Goal: Transaction & Acquisition: Purchase product/service

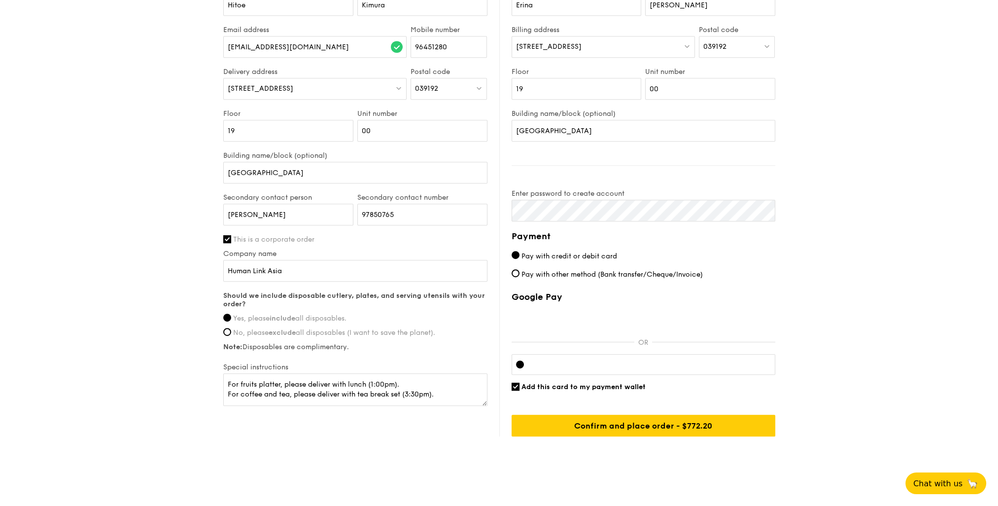
scroll to position [667, 0]
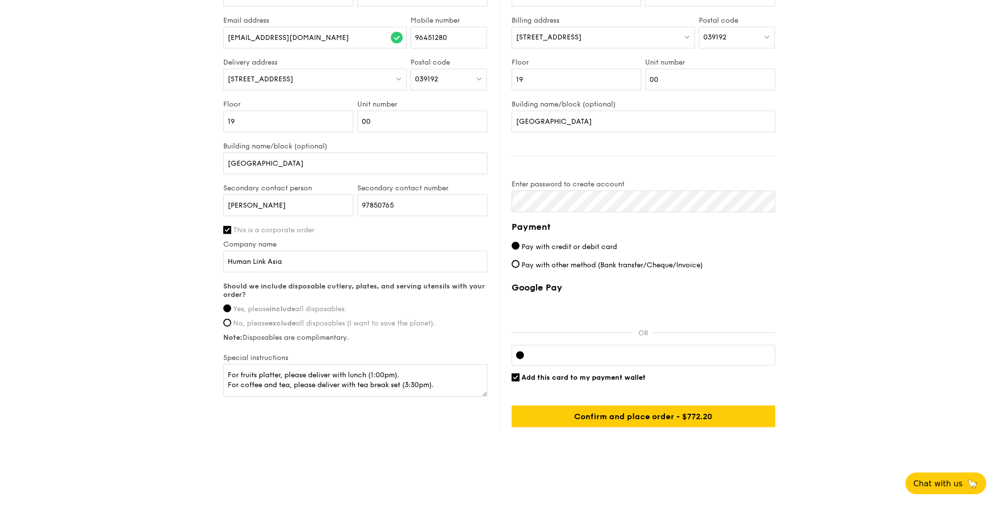
click at [516, 378] on input "Add this card to my payment wallet" at bounding box center [516, 377] width 8 height 8
checkbox input "false"
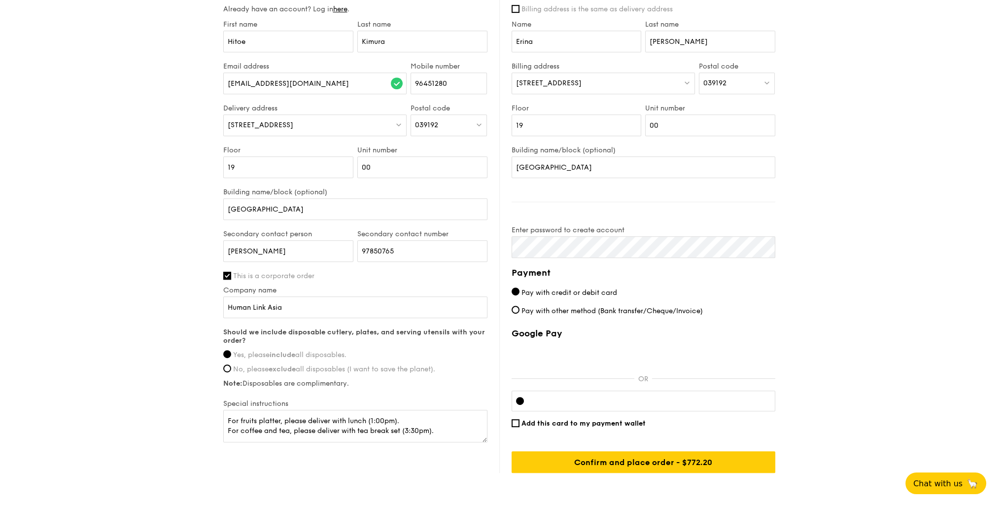
scroll to position [641, 0]
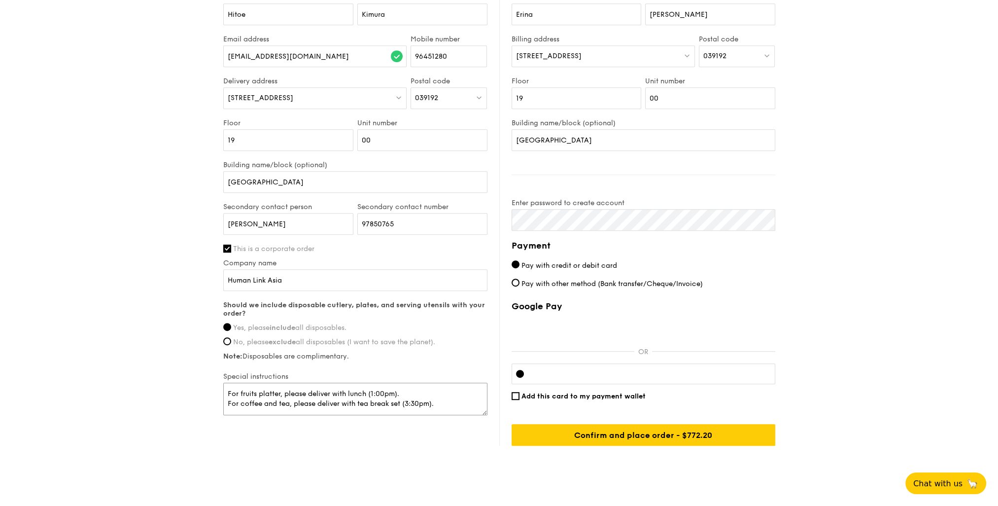
drag, startPoint x: 427, startPoint y: 413, endPoint x: 205, endPoint y: 398, distance: 222.8
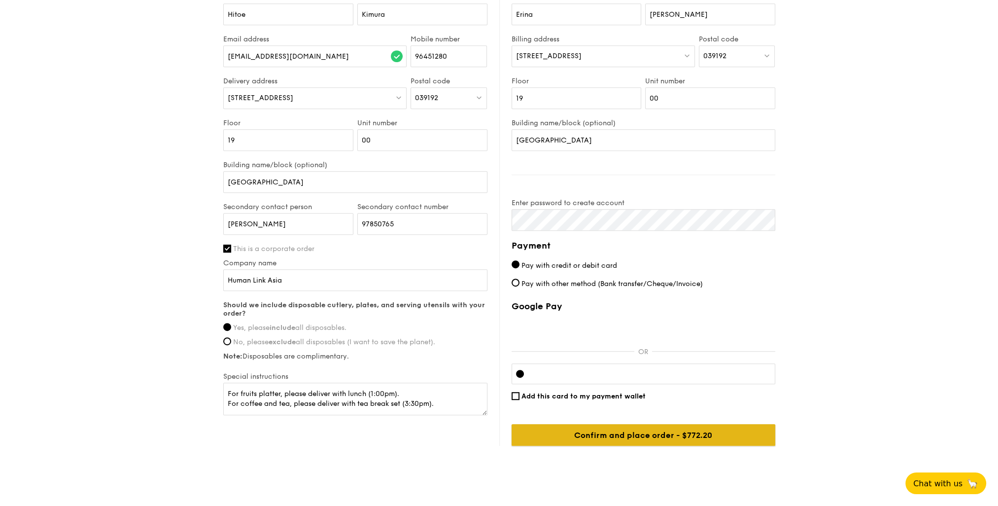
click at [661, 445] on input "Confirm and place order - $772.20" at bounding box center [644, 435] width 264 height 22
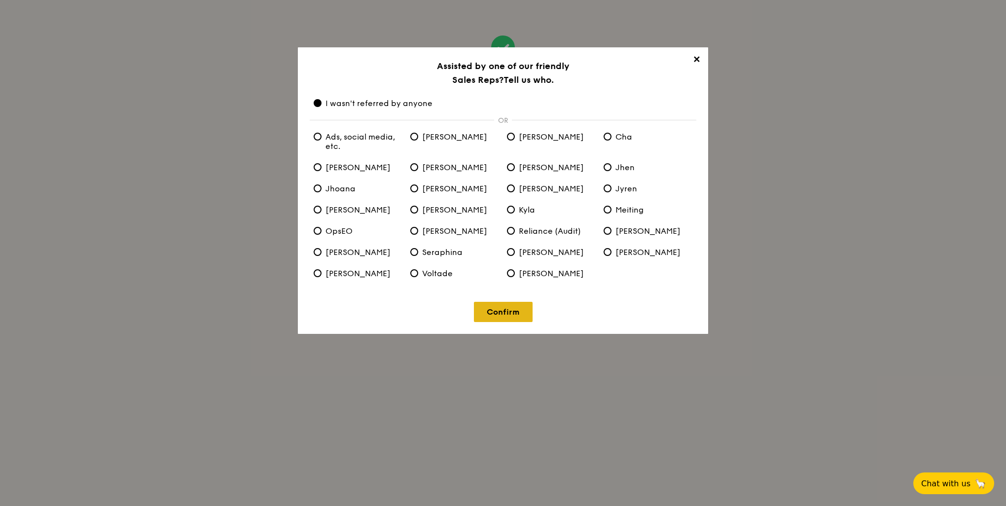
click at [507, 316] on link "Confirm" at bounding box center [503, 312] width 59 height 20
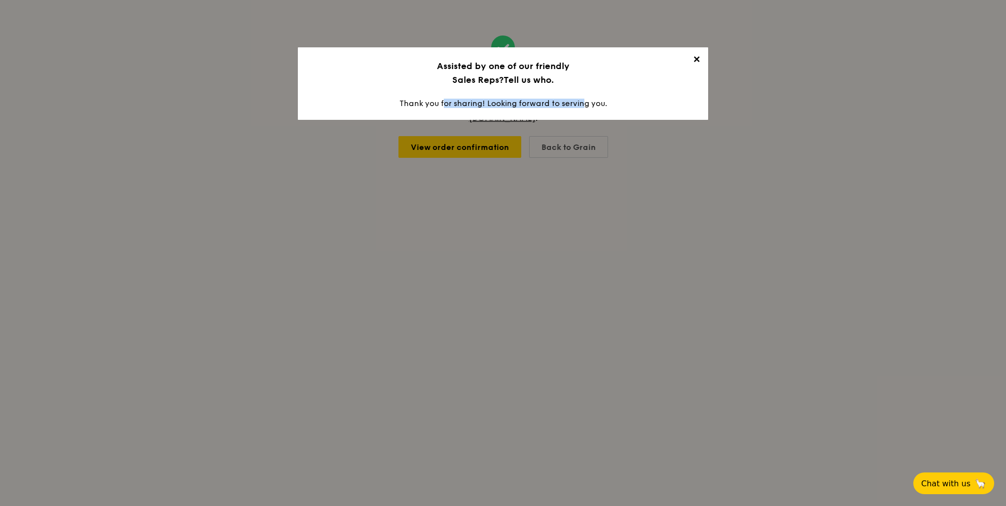
drag, startPoint x: 433, startPoint y: 101, endPoint x: 570, endPoint y: 101, distance: 137.5
click at [570, 101] on div "✕ Assisted by one of our friendly Sales Reps? Tell us who. Thank you for sharin…" at bounding box center [503, 83] width 410 height 72
click at [700, 58] on span "✕" at bounding box center [696, 61] width 14 height 14
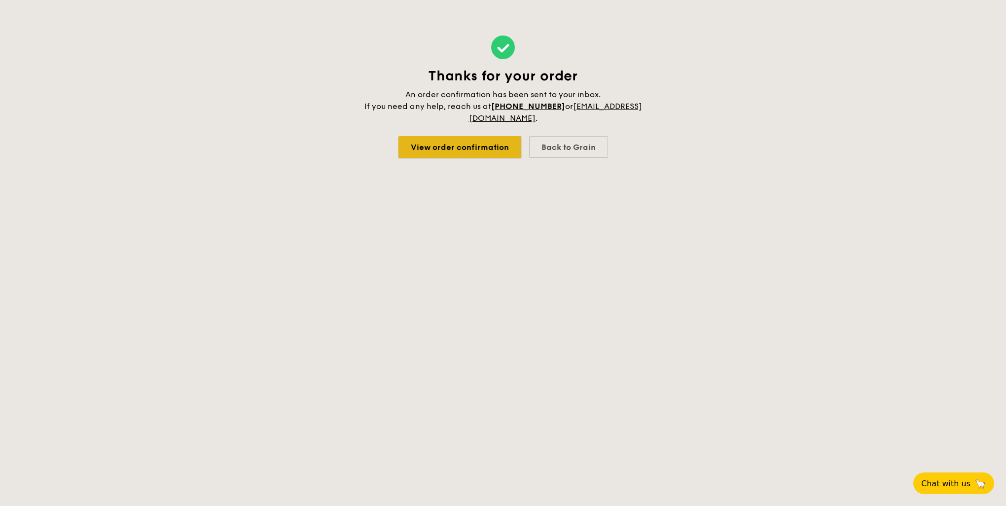
click at [468, 149] on link "View order confirmation" at bounding box center [459, 147] width 123 height 22
click at [574, 145] on div "Back to Grain" at bounding box center [568, 147] width 79 height 22
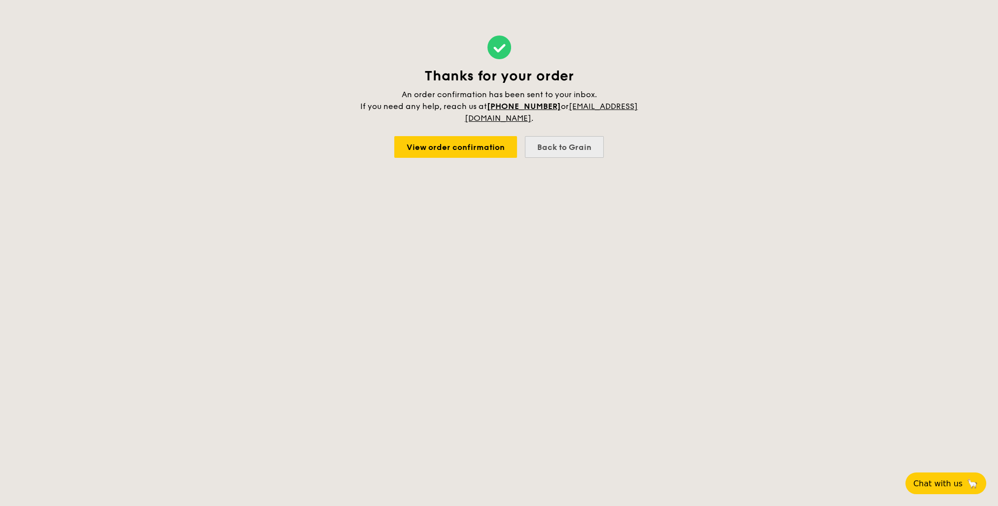
select select
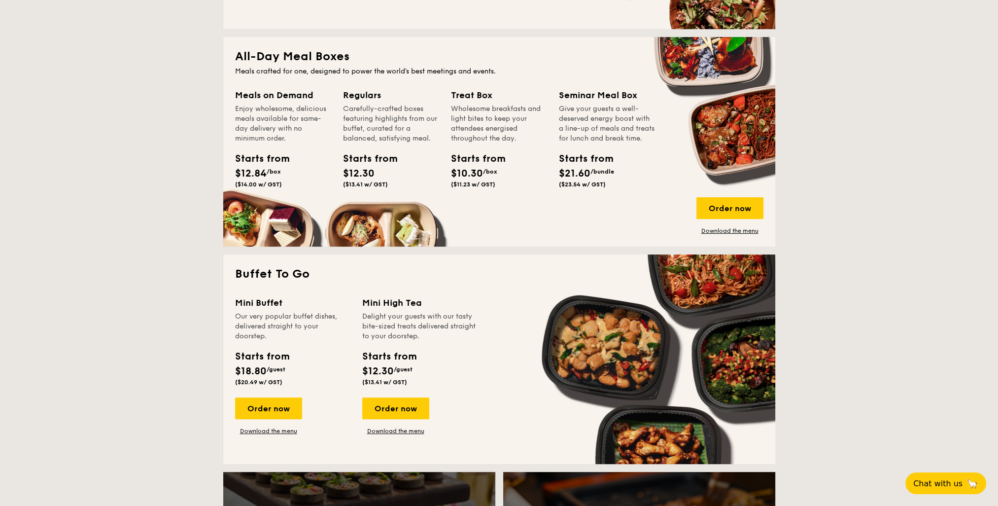
scroll to position [394, 0]
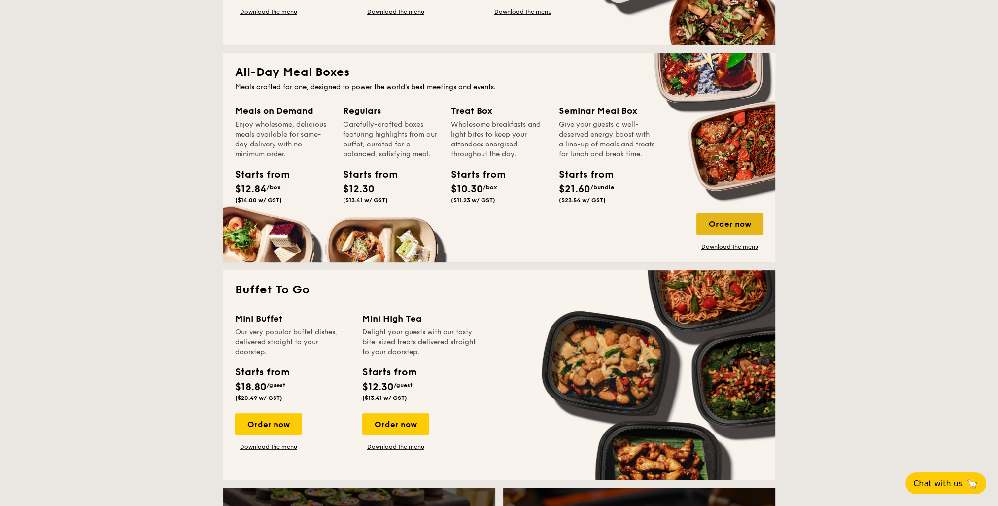
click at [724, 225] on div "Order now" at bounding box center [730, 224] width 67 height 22
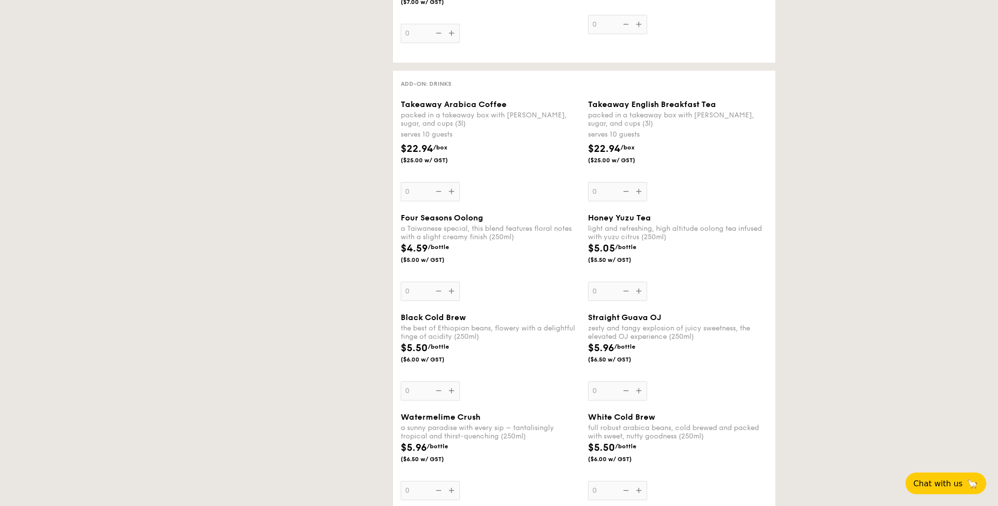
select select
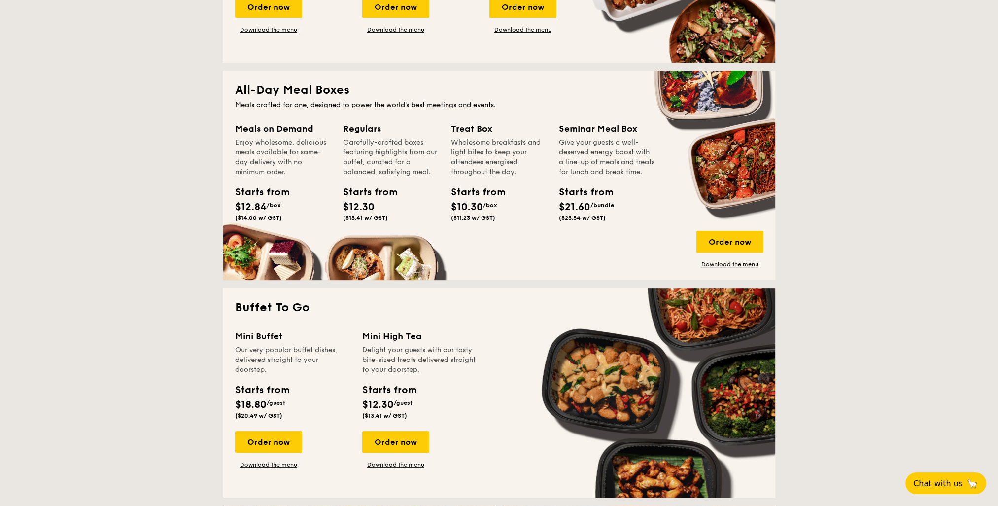
scroll to position [317, 0]
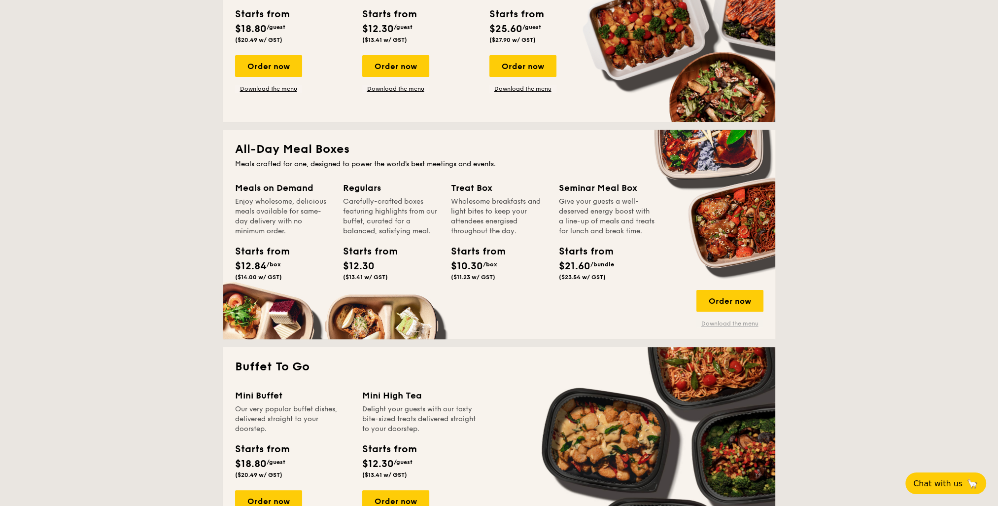
click at [736, 324] on link "Download the menu" at bounding box center [730, 323] width 67 height 8
click at [738, 296] on div "Order now" at bounding box center [730, 301] width 67 height 22
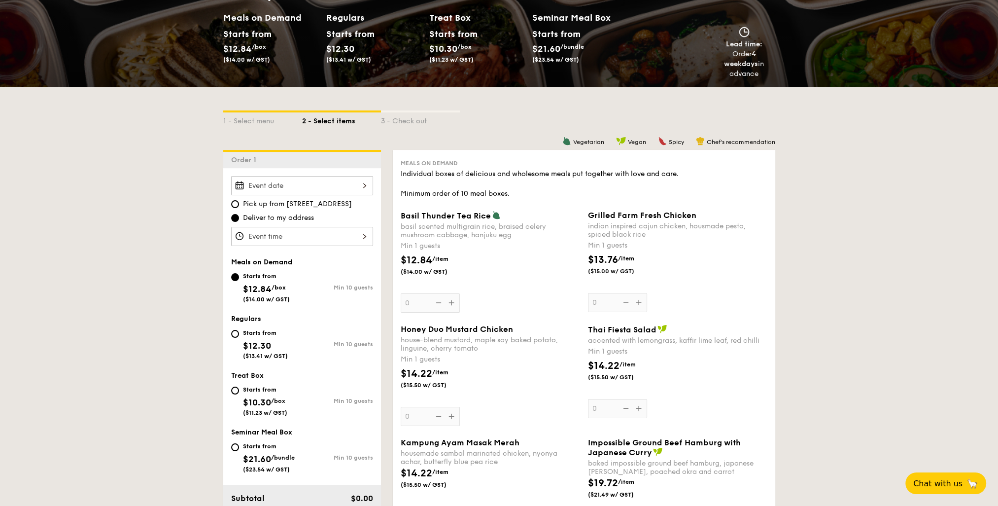
scroll to position [148, 0]
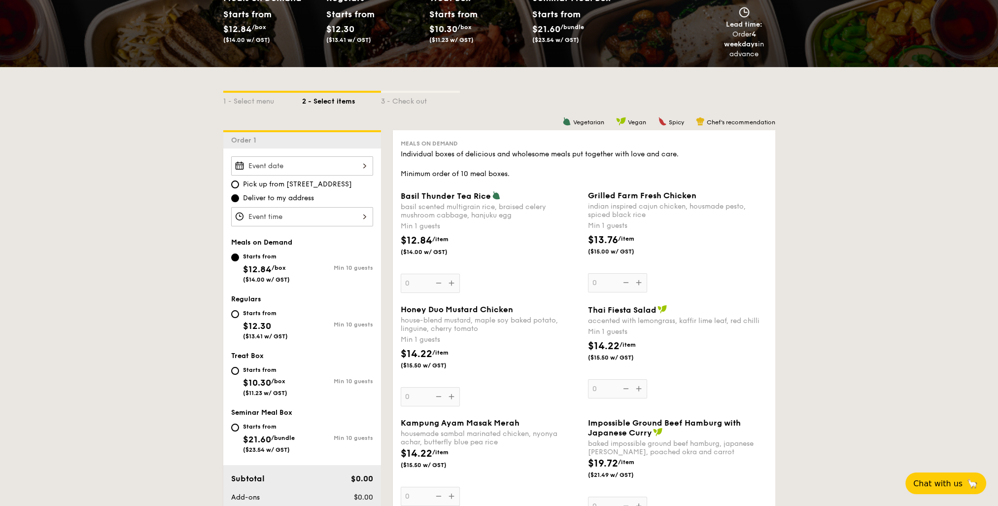
click at [324, 167] on div at bounding box center [302, 165] width 142 height 19
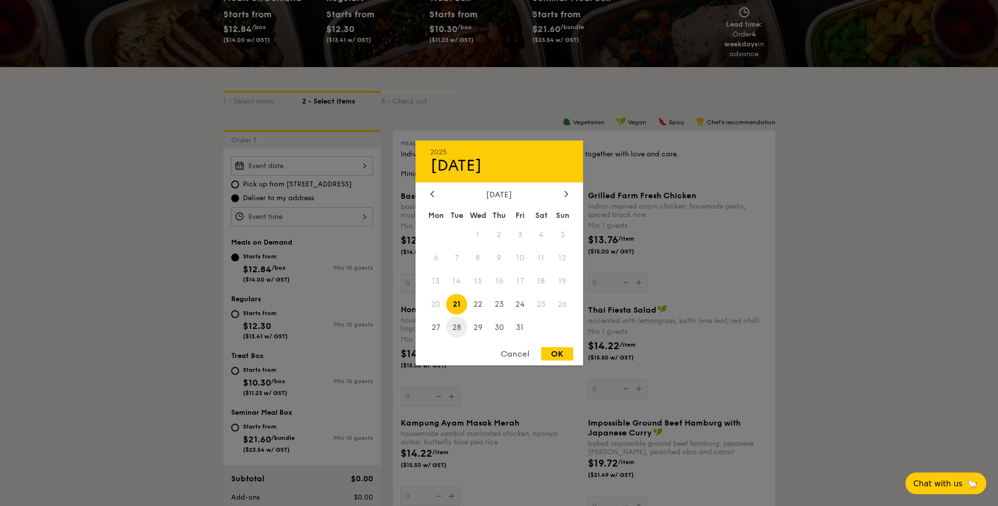
click at [462, 327] on span "28" at bounding box center [456, 326] width 21 height 21
click at [552, 351] on div "OK" at bounding box center [557, 353] width 32 height 13
type input "Oct 28, 2025"
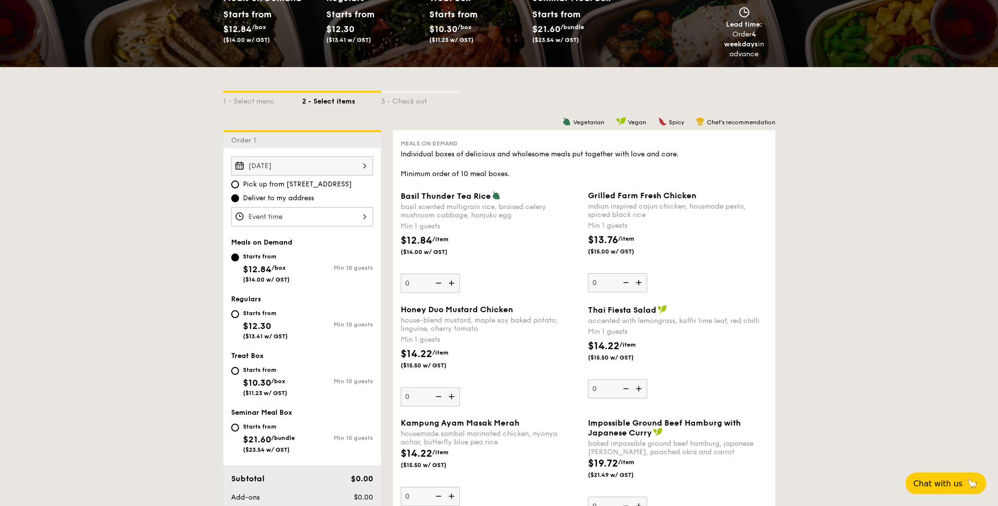
click at [284, 211] on div at bounding box center [302, 216] width 142 height 19
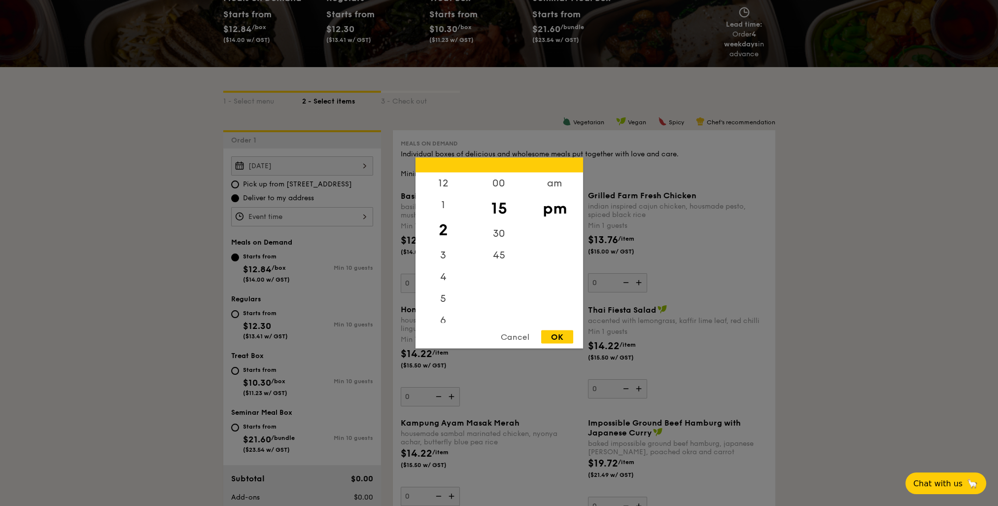
click at [310, 311] on div at bounding box center [499, 253] width 998 height 506
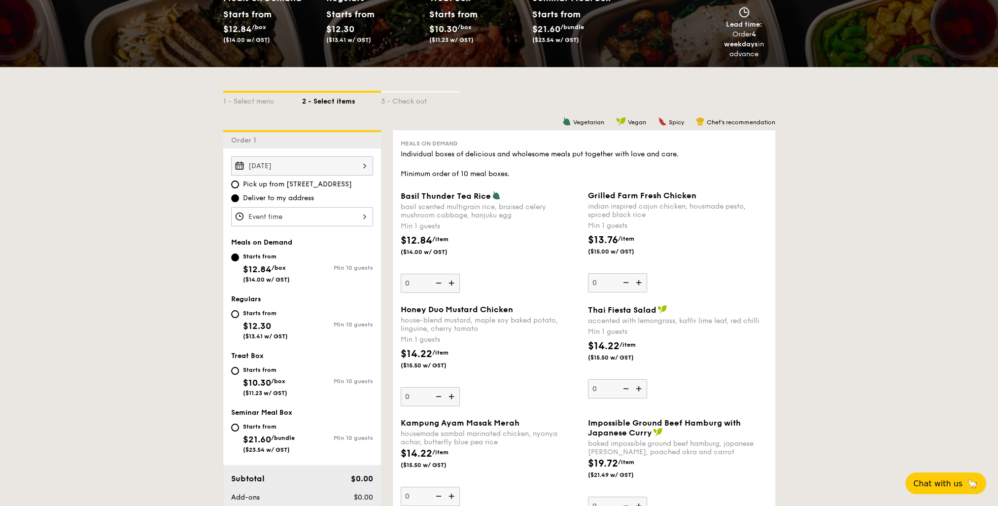
click at [248, 429] on div "Starts from" at bounding box center [269, 426] width 52 height 8
click at [239, 429] on input "Starts from $21.60 /bundle ($23.54 w/ GST) Min 10 guests" at bounding box center [235, 427] width 8 height 8
radio input "true"
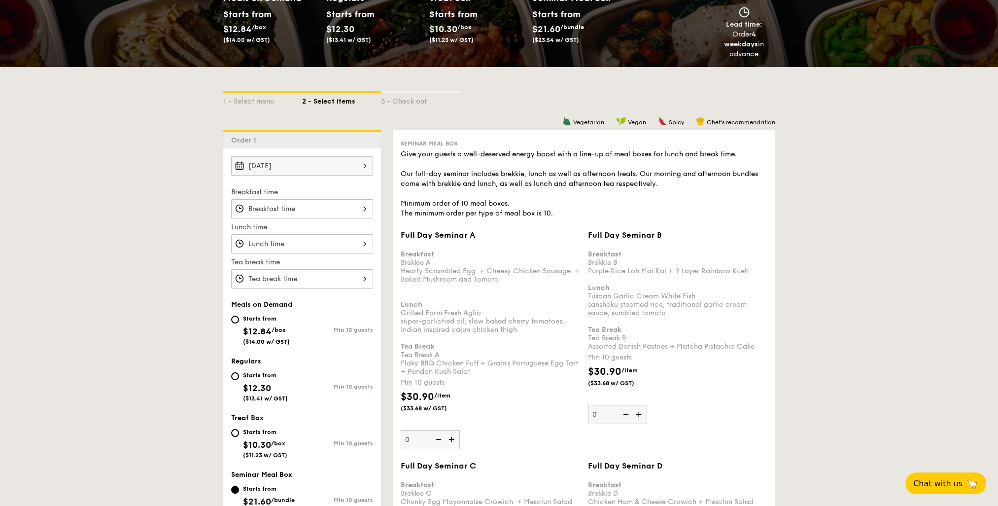
click at [302, 210] on div at bounding box center [302, 208] width 142 height 19
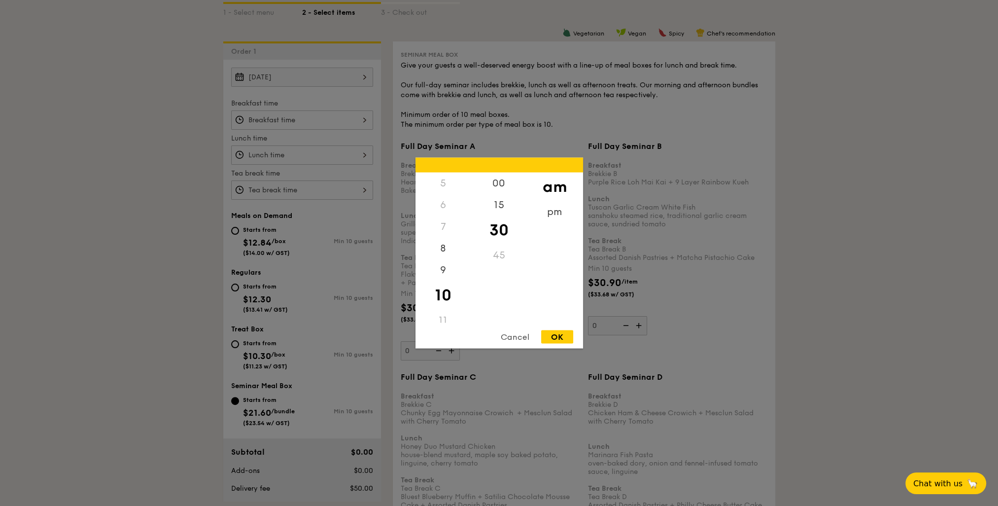
scroll to position [345, 0]
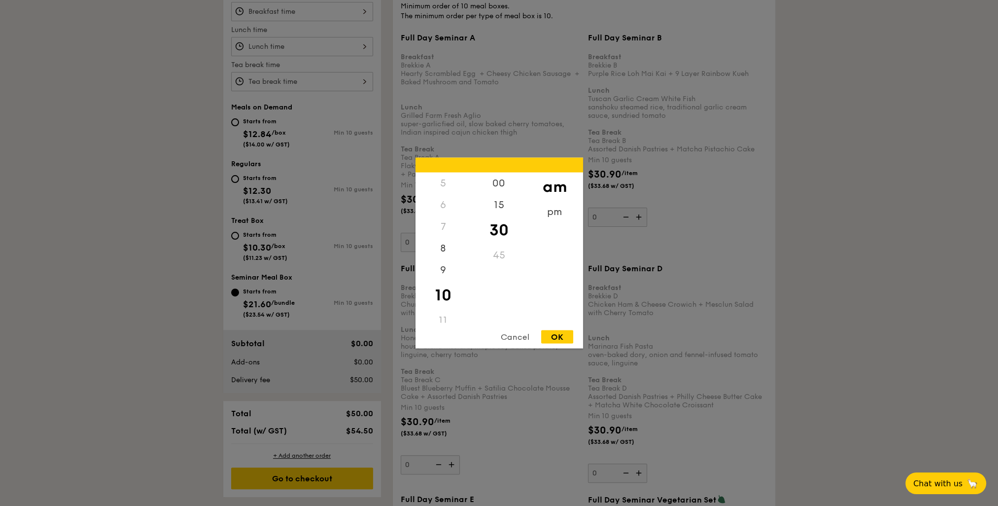
click at [360, 305] on div at bounding box center [499, 253] width 998 height 506
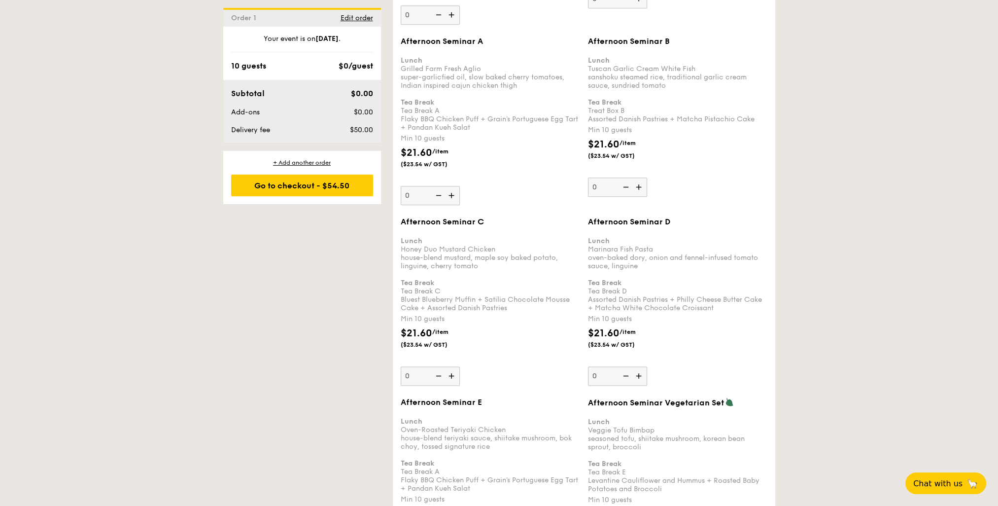
scroll to position [1578, 0]
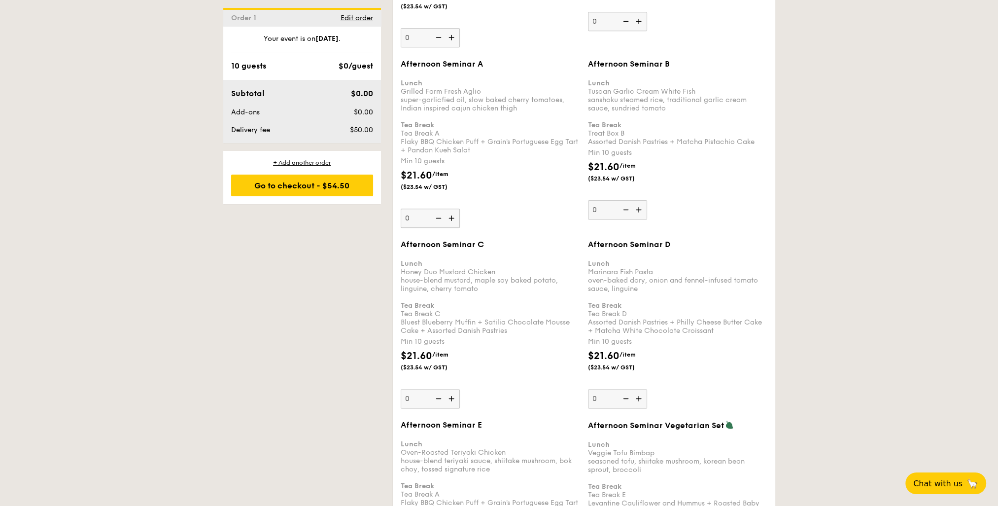
click at [639, 202] on img at bounding box center [639, 209] width 15 height 19
click at [639, 202] on input "0" at bounding box center [617, 209] width 59 height 19
type input "10"
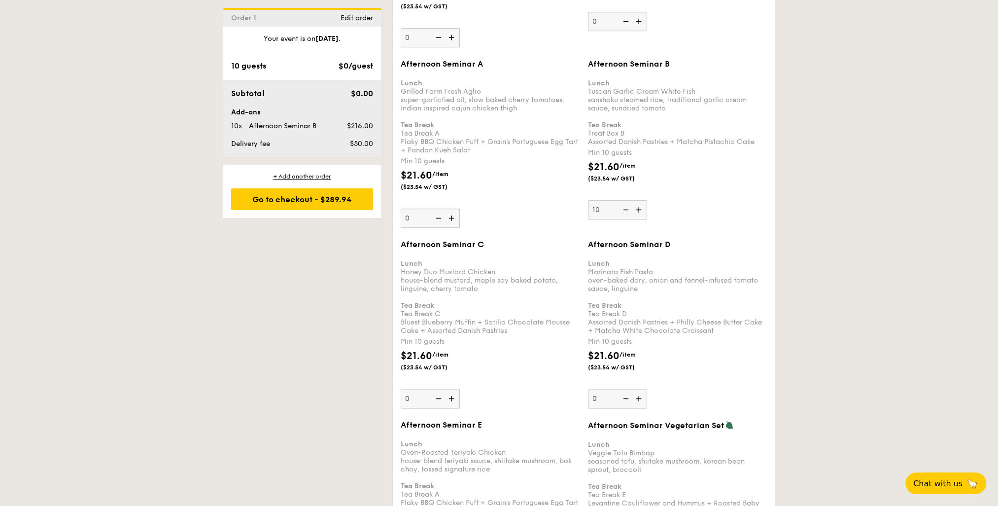
click at [451, 389] on img at bounding box center [452, 398] width 15 height 19
click at [451, 389] on input "0" at bounding box center [430, 398] width 59 height 19
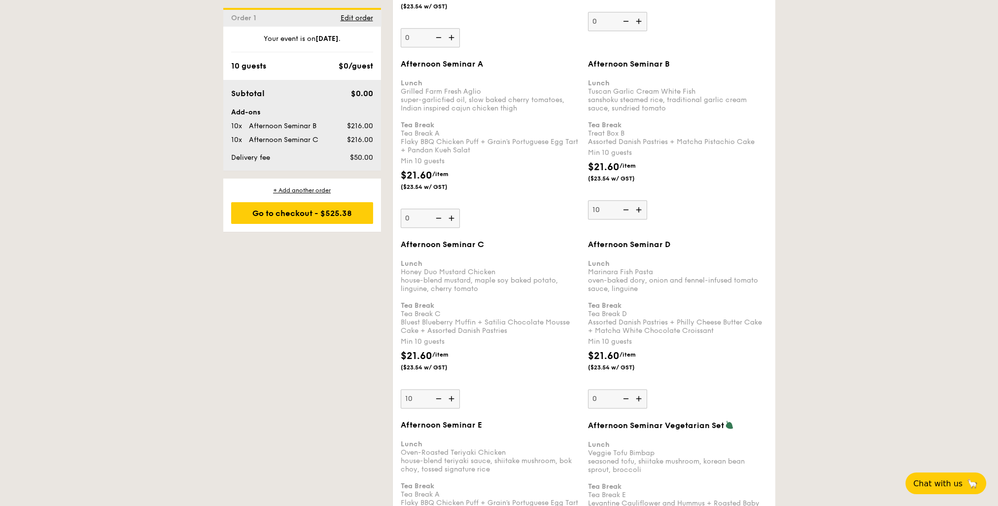
click at [450, 389] on img at bounding box center [452, 398] width 15 height 19
click at [450, 389] on input "10" at bounding box center [430, 398] width 59 height 19
click at [450, 389] on img at bounding box center [452, 398] width 15 height 19
click at [450, 389] on input "11" at bounding box center [430, 398] width 59 height 19
click at [450, 389] on img at bounding box center [452, 398] width 15 height 19
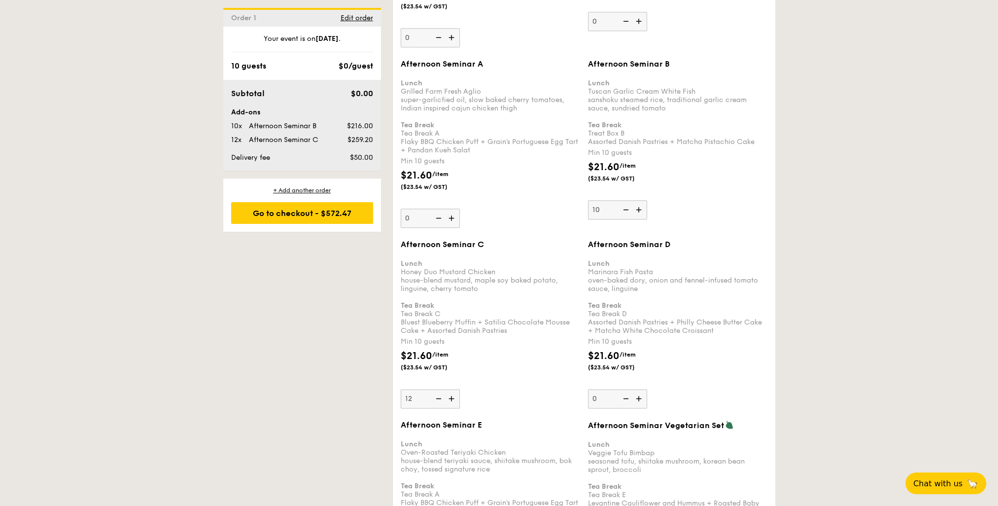
click at [450, 389] on input "12" at bounding box center [430, 398] width 59 height 19
type input "13"
click at [643, 202] on img at bounding box center [639, 209] width 15 height 19
click at [643, 202] on input "10" at bounding box center [617, 209] width 59 height 19
click at [643, 202] on img at bounding box center [639, 209] width 15 height 19
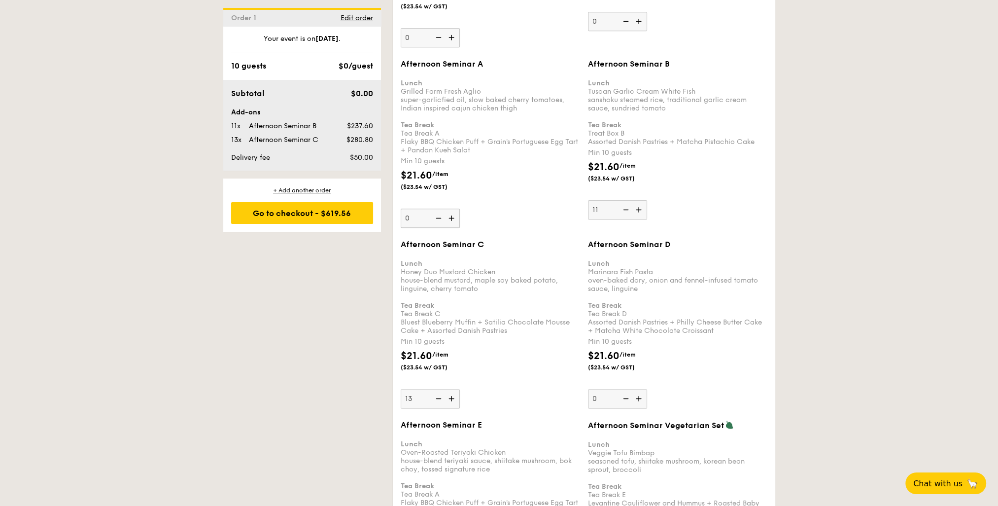
click at [643, 202] on input "11" at bounding box center [617, 209] width 59 height 19
click at [642, 200] on img at bounding box center [639, 209] width 15 height 19
click at [642, 200] on input "12" at bounding box center [617, 209] width 59 height 19
click at [642, 200] on img at bounding box center [639, 209] width 15 height 19
click at [642, 200] on input "13" at bounding box center [617, 209] width 59 height 19
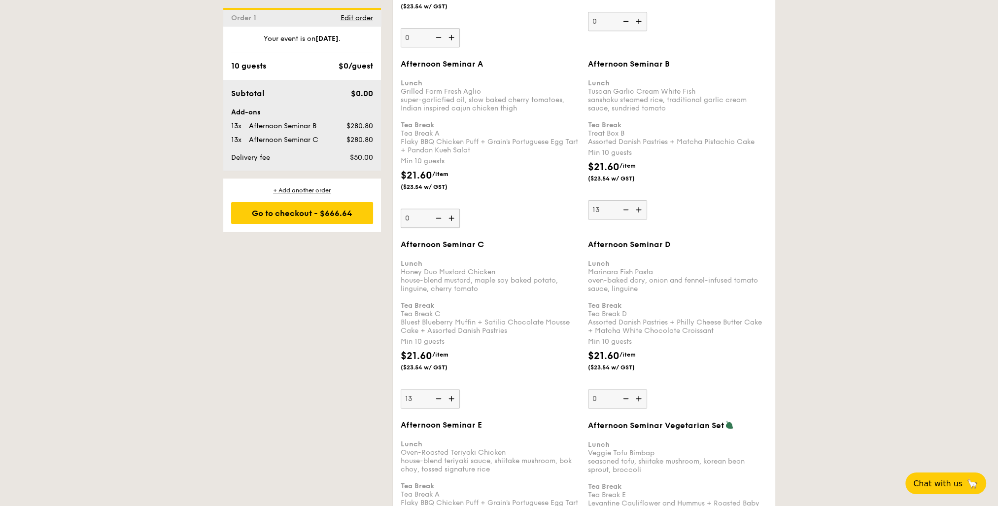
type input "14"
click at [694, 198] on div "Afternoon Seminar B Lunch Tuscan Garlic Cream White Fish sanshoku steamed rice,…" at bounding box center [677, 139] width 179 height 160
click at [647, 200] on input "14" at bounding box center [617, 209] width 59 height 19
click at [699, 167] on div "$21.60 /item ($23.54 w/ GST)" at bounding box center [677, 177] width 187 height 35
click at [647, 200] on input "14" at bounding box center [617, 209] width 59 height 19
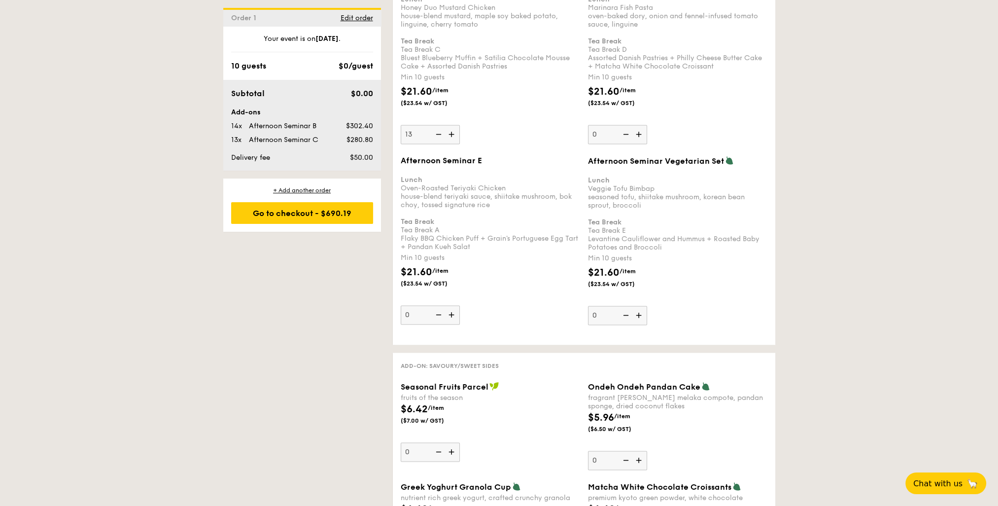
scroll to position [2021, 0]
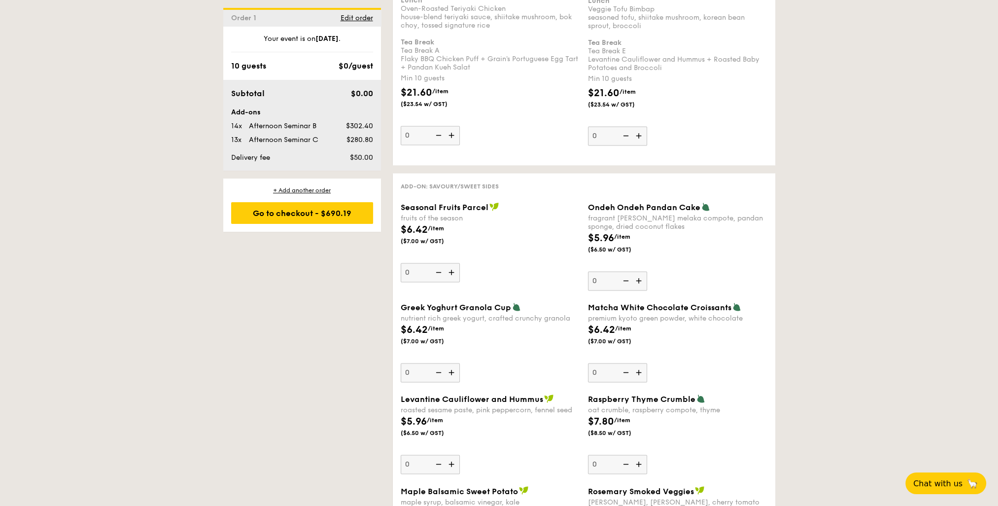
click at [451, 263] on img at bounding box center [452, 272] width 15 height 19
click at [451, 263] on input "0" at bounding box center [430, 272] width 59 height 19
type input "1"
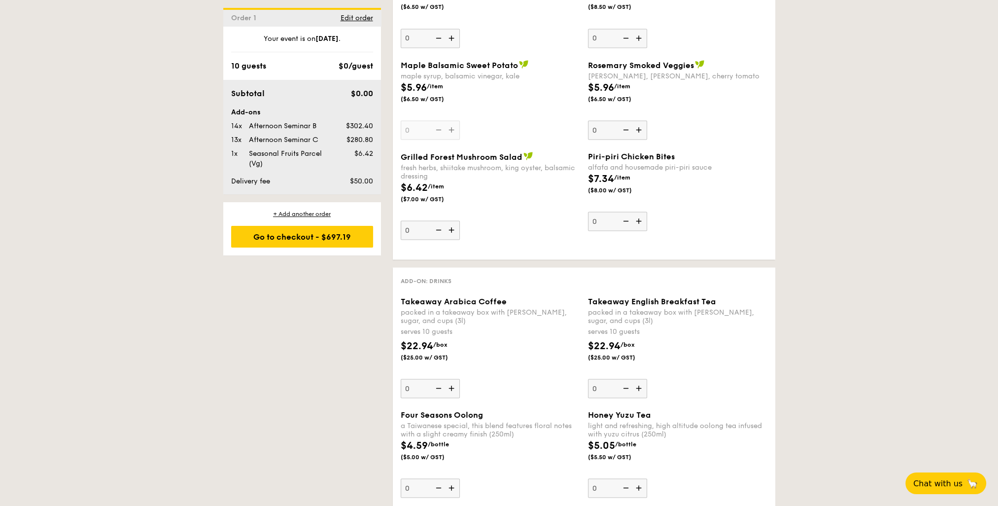
scroll to position [2465, 0]
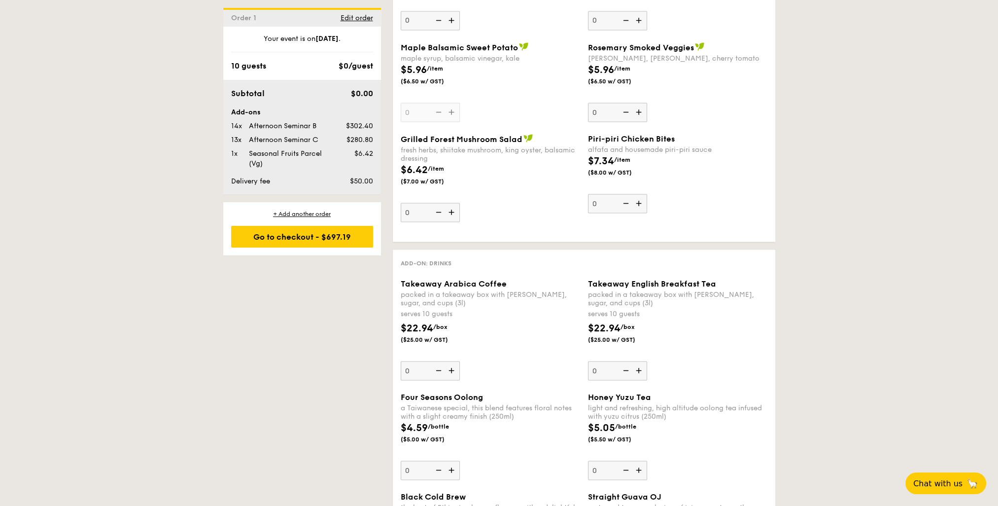
click at [451, 361] on img at bounding box center [452, 370] width 15 height 19
click at [451, 361] on input "0" at bounding box center [430, 370] width 59 height 19
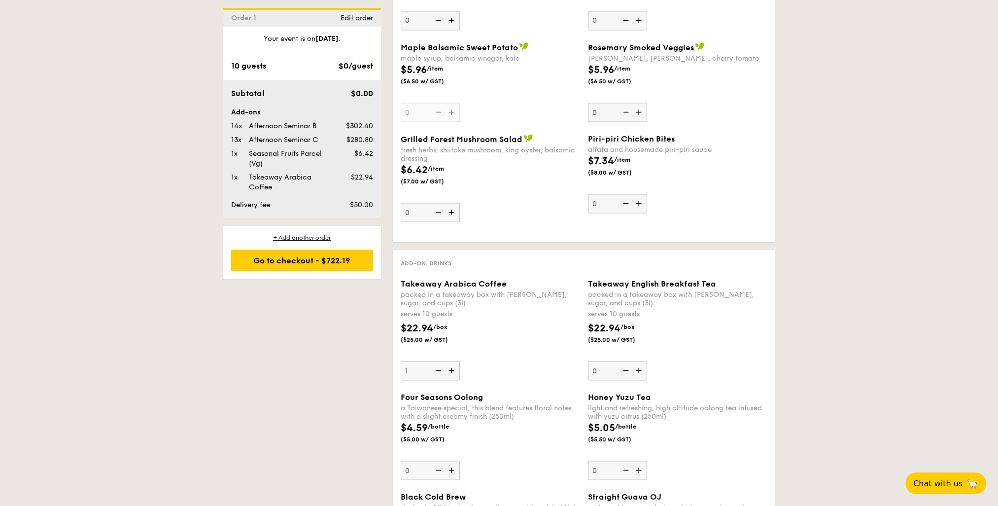
click at [451, 361] on img at bounding box center [452, 370] width 15 height 19
click at [451, 361] on input "1" at bounding box center [430, 370] width 59 height 19
type input "2"
click at [639, 361] on img at bounding box center [639, 370] width 15 height 19
click at [639, 361] on input "0" at bounding box center [617, 370] width 59 height 19
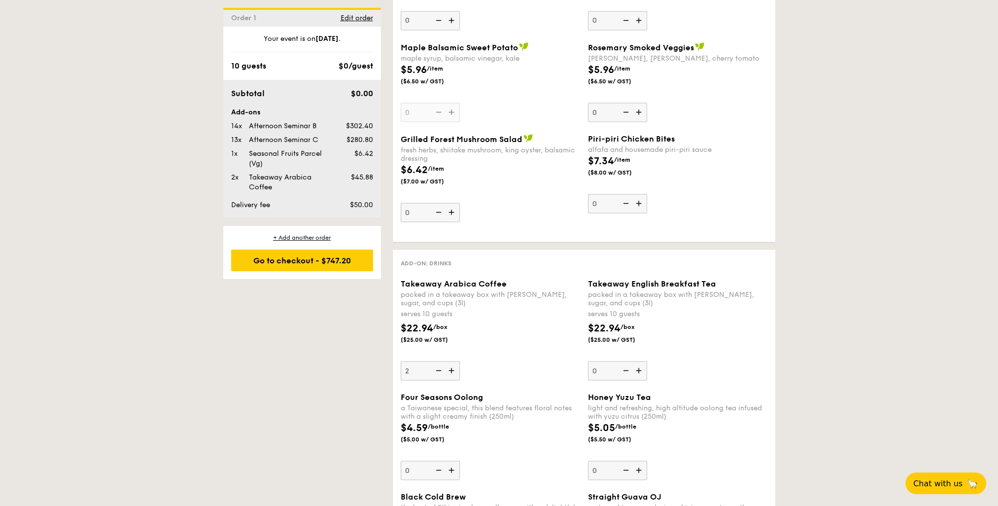
type input "1"
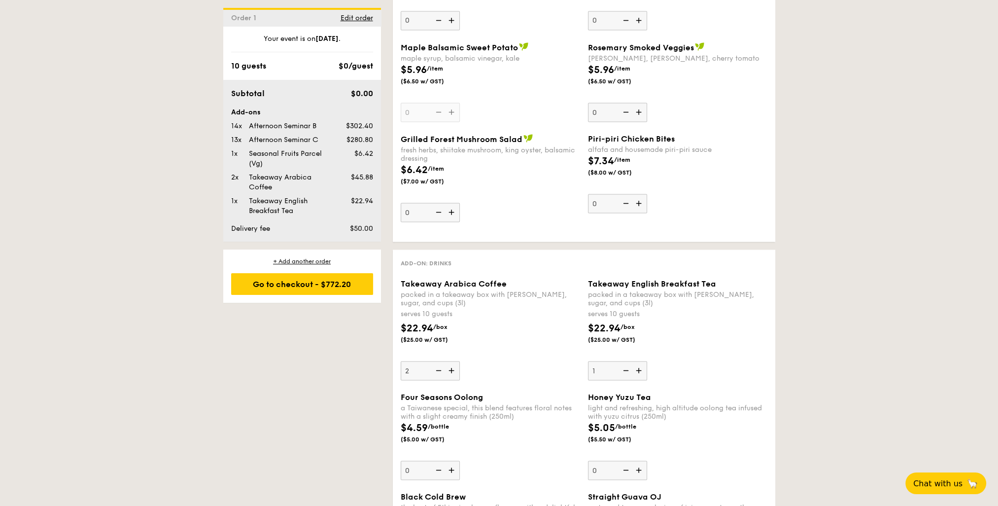
click at [552, 358] on div "Takeaway Arabica Coffee packed in a takeaway box with creamer, sugar, and cups …" at bounding box center [490, 330] width 179 height 102
click at [460, 361] on input "2" at bounding box center [430, 370] width 59 height 19
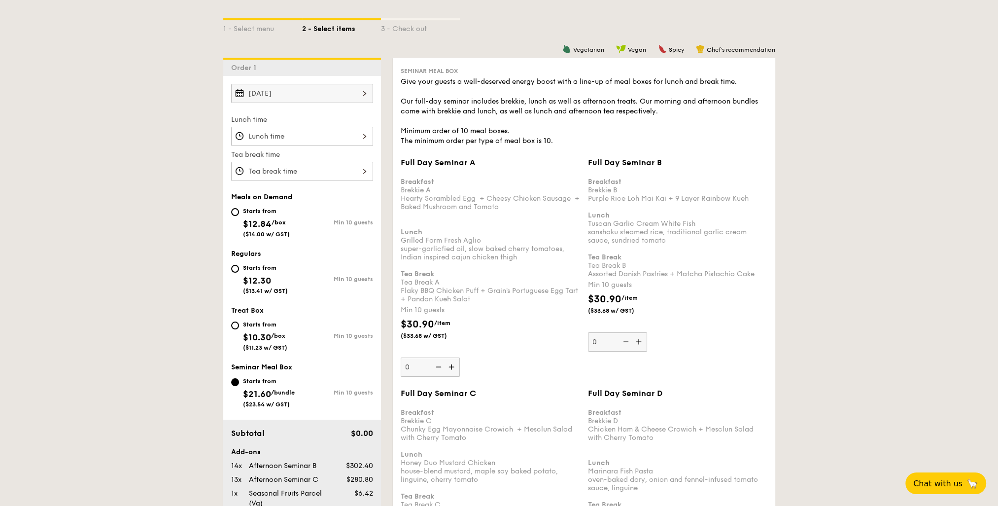
scroll to position [139, 0]
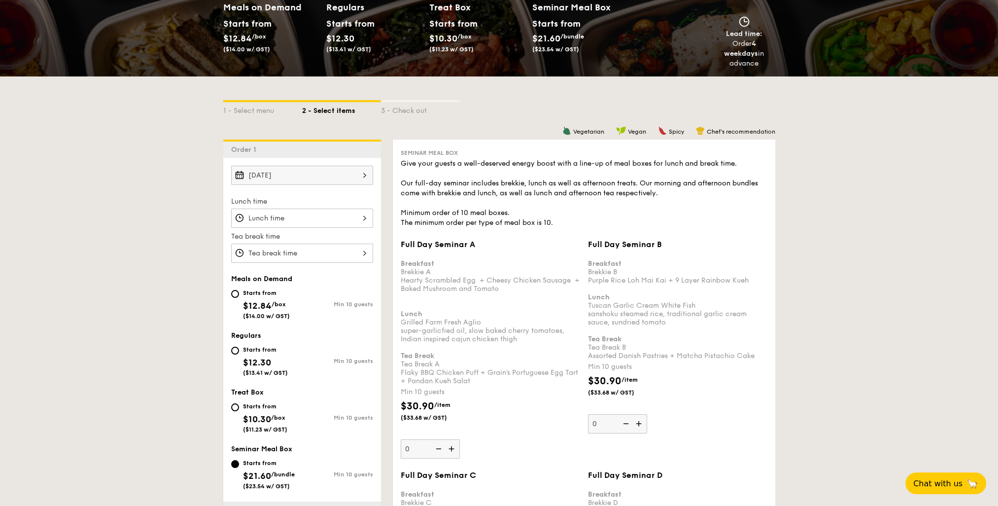
click at [341, 212] on div at bounding box center [302, 218] width 142 height 19
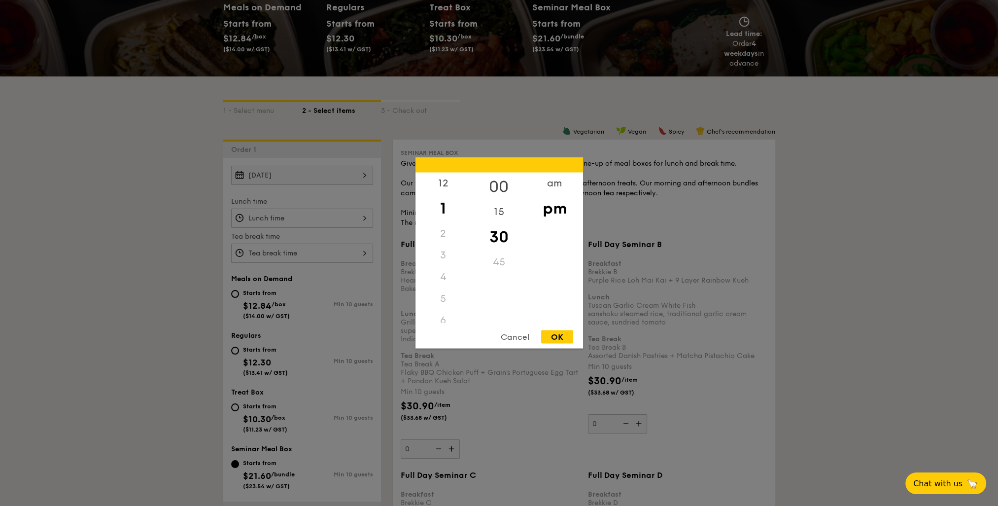
click at [502, 190] on div "00" at bounding box center [499, 187] width 56 height 29
click at [562, 334] on div "OK" at bounding box center [557, 336] width 32 height 13
type input "1:00PM"
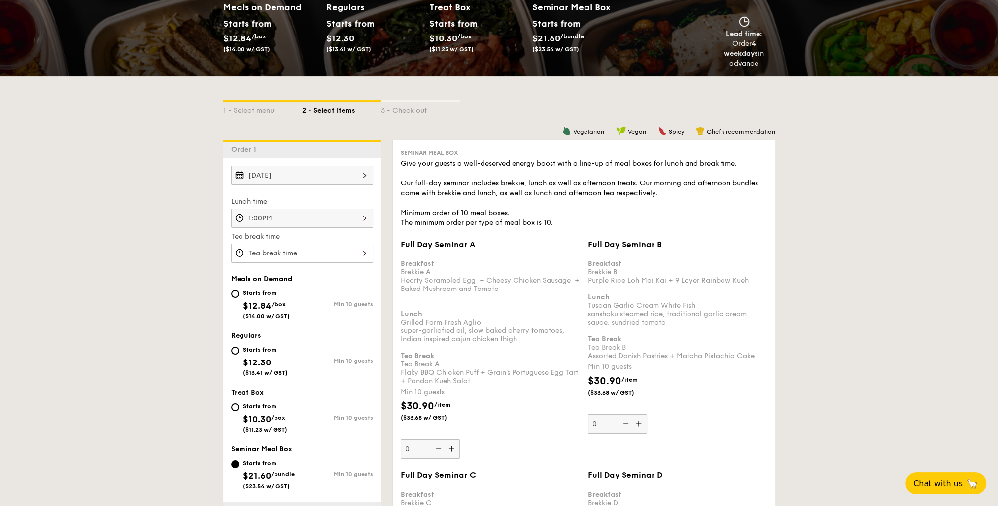
click at [342, 251] on div at bounding box center [302, 253] width 142 height 19
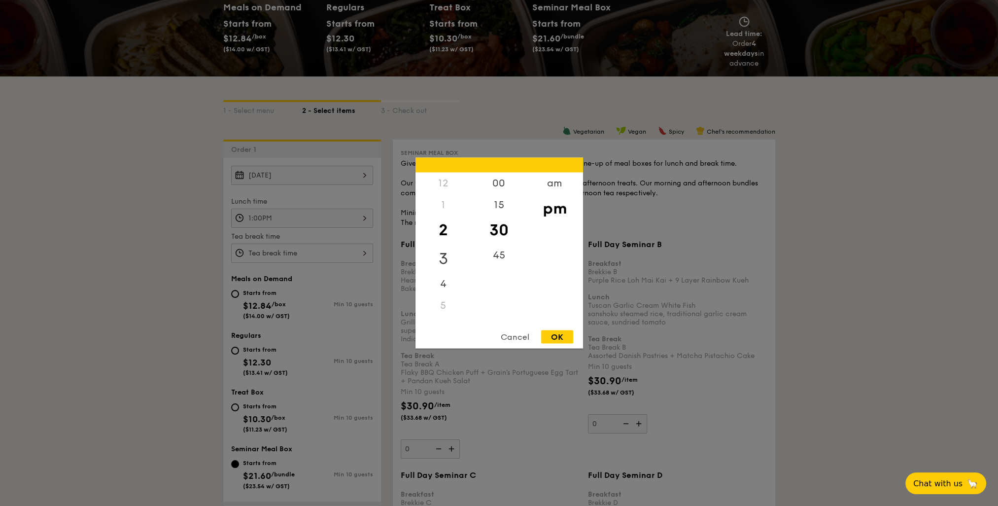
click at [440, 261] on div "3" at bounding box center [444, 259] width 56 height 29
click at [558, 334] on div "OK" at bounding box center [557, 336] width 32 height 13
type input "3:30PM"
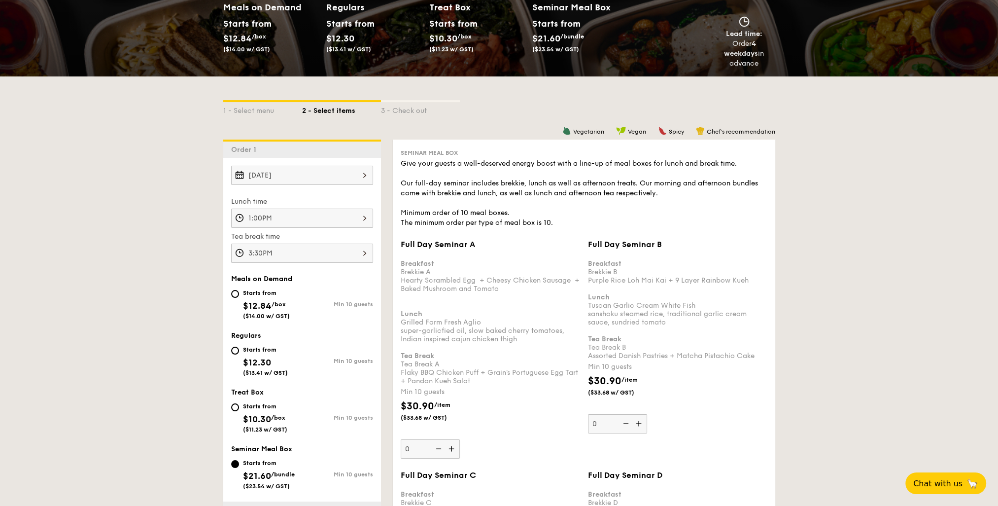
click at [376, 279] on div "Meals on Demand Starts from $12.84 /box ($14.00 w/ GST) Min 10 guests Regulars …" at bounding box center [302, 387] width 158 height 225
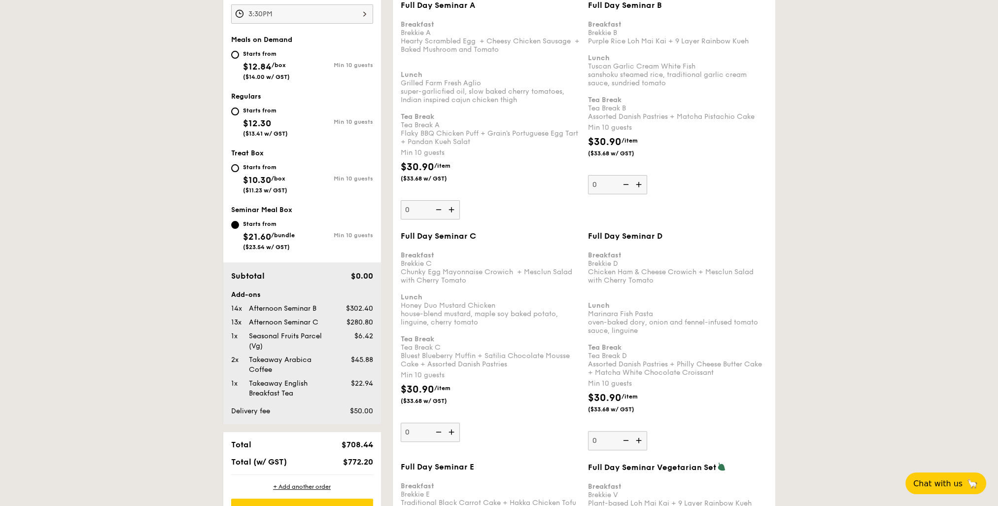
scroll to position [434, 0]
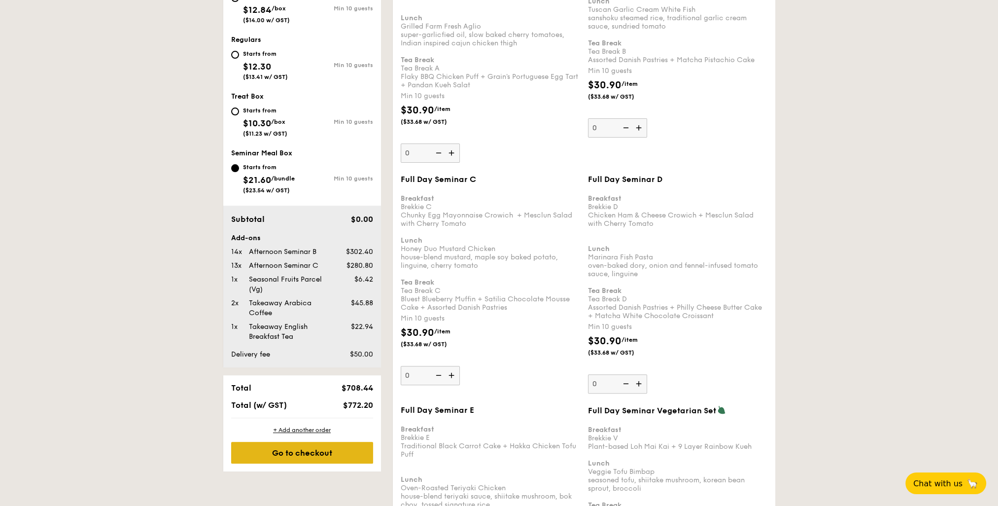
click at [316, 456] on div "Go to checkout" at bounding box center [302, 453] width 142 height 22
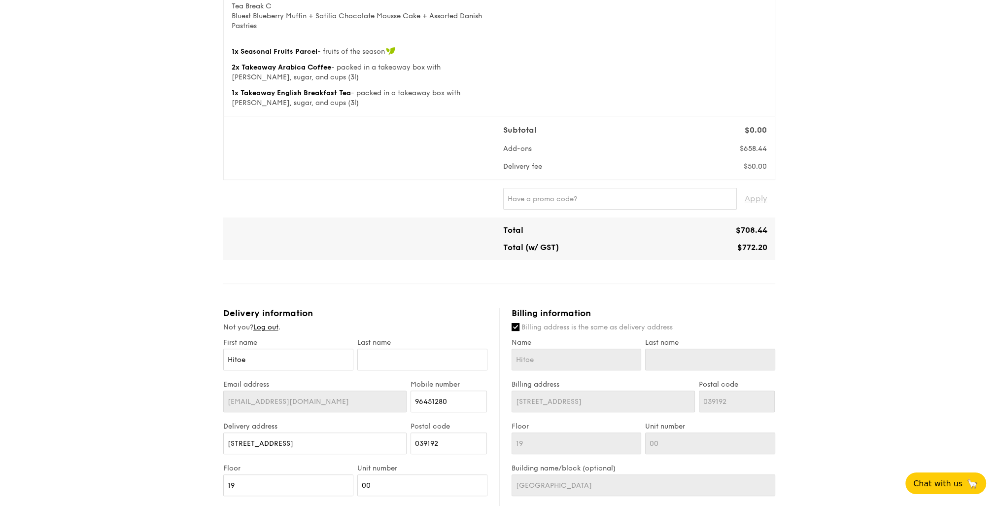
scroll to position [592, 0]
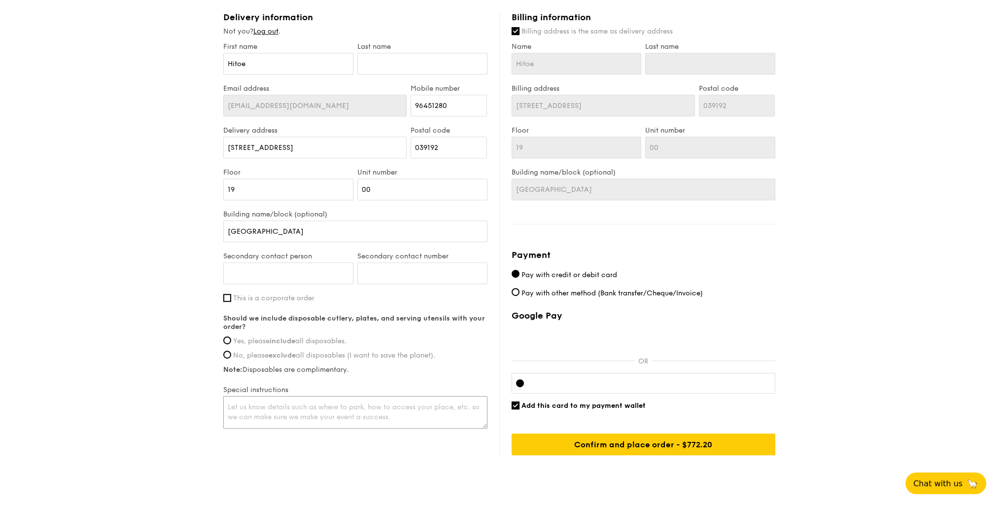
click at [297, 403] on textarea at bounding box center [355, 412] width 264 height 33
paste textarea "For fruits platter, please deliver with lunch (1:00pm). For coffee and tea, ple…"
type textarea "For fruits platter, please deliver with lunch (1:00pm). For coffee and tea, ple…"
click at [363, 445] on div "Delivery information Not you? Log out . First name Hitoe Last name Email addres…" at bounding box center [499, 233] width 552 height 443
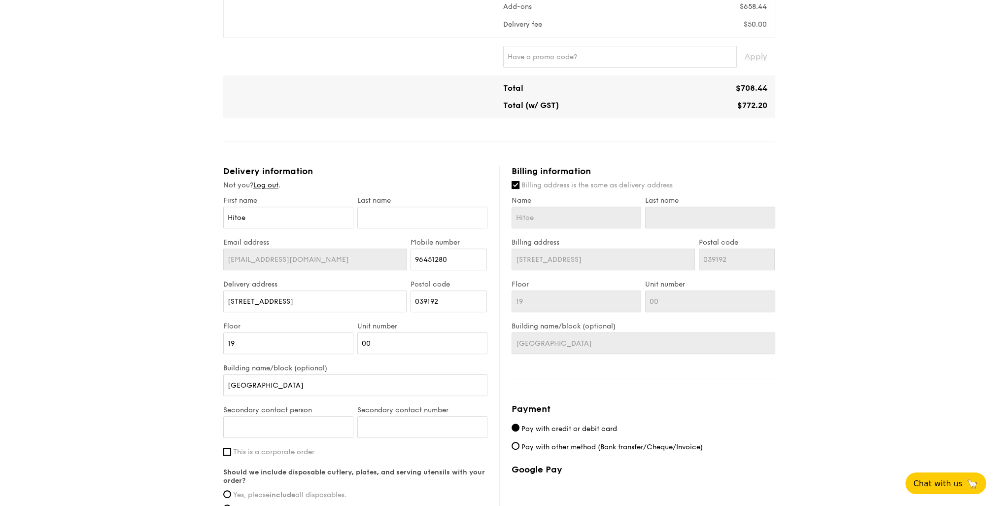
scroll to position [444, 0]
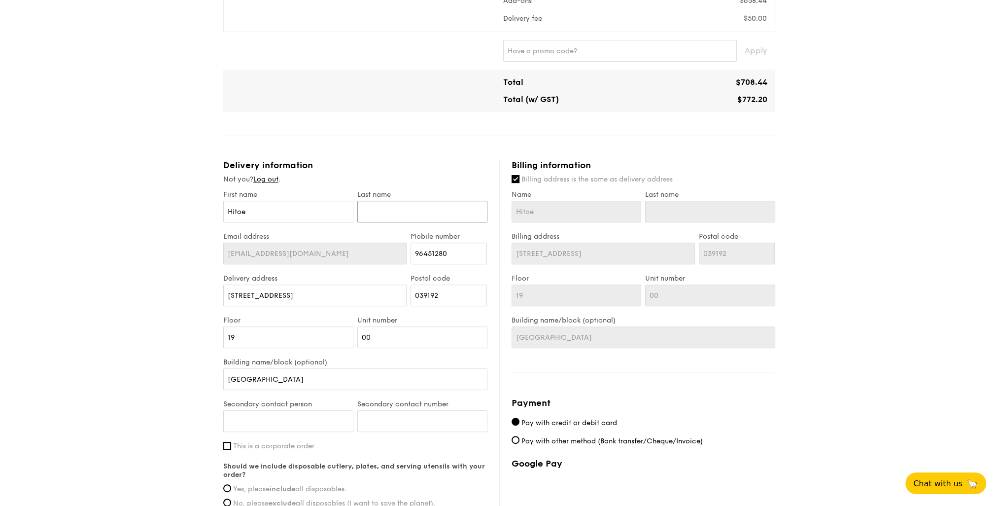
click at [385, 208] on input "text" at bounding box center [422, 212] width 130 height 22
type input "Kimura"
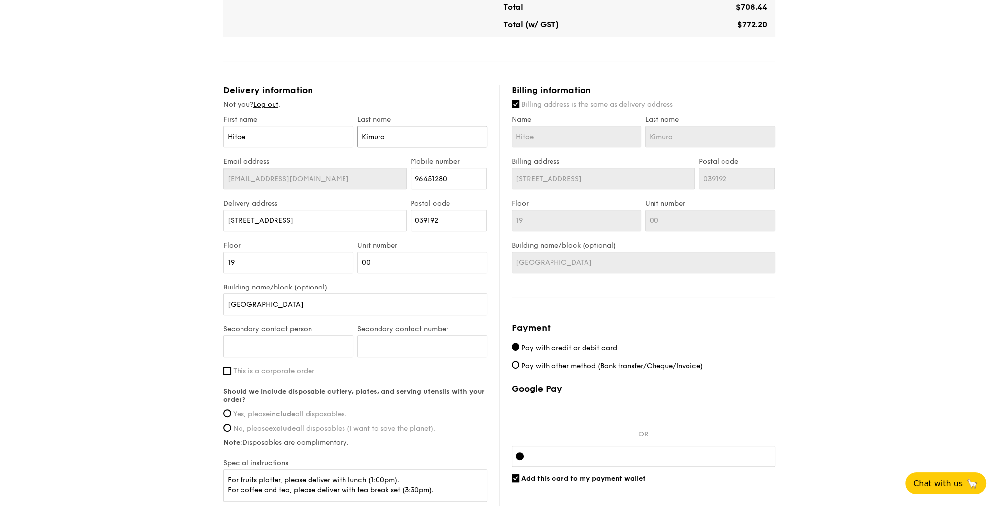
scroll to position [542, 0]
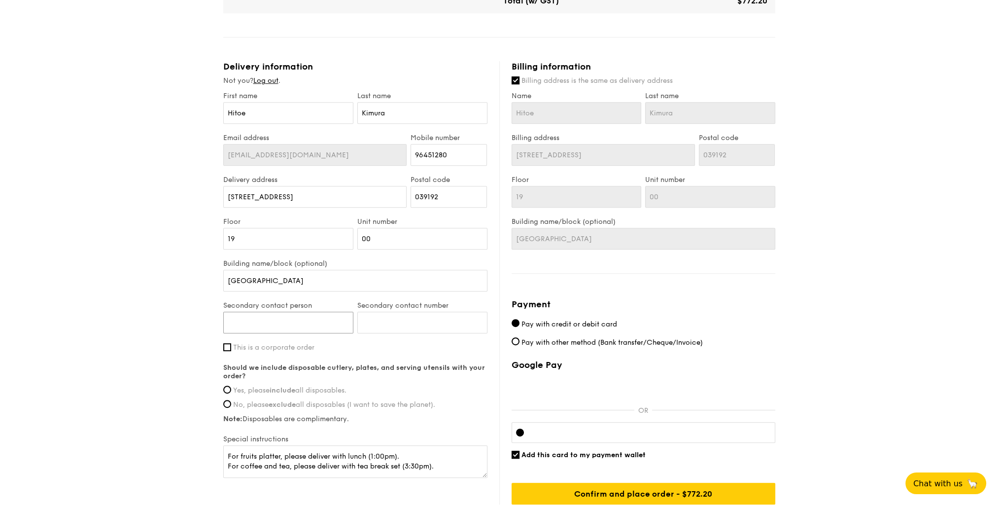
click at [286, 327] on input "Secondary contact person" at bounding box center [288, 323] width 130 height 22
type input "Cynthia"
click input "submit" at bounding box center [0, 0] width 0 height 0
click at [390, 334] on div "Secondary contact number" at bounding box center [422, 322] width 134 height 42
click at [394, 324] on input "Secondary contact number" at bounding box center [422, 323] width 130 height 22
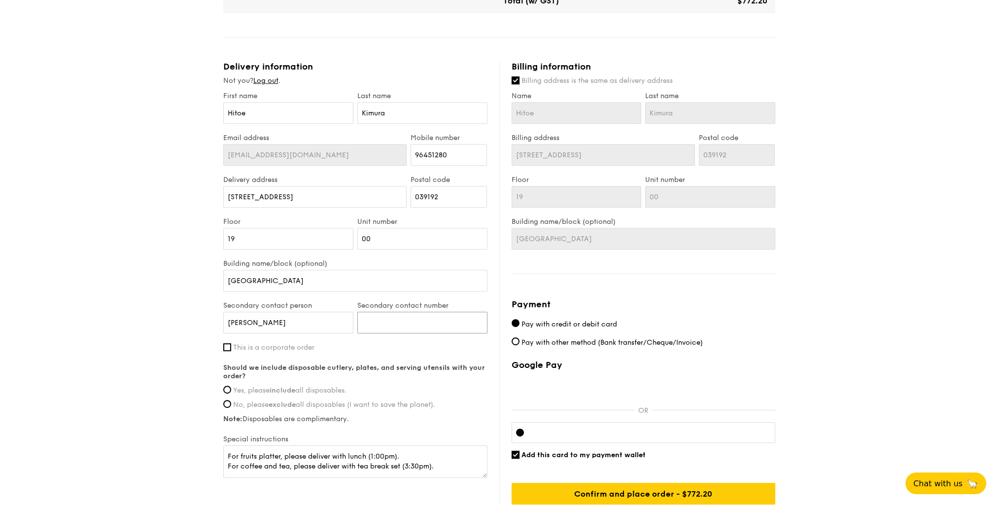
click at [381, 319] on input "Secondary contact number" at bounding box center [422, 323] width 130 height 22
paste input "97850765"
type input "97850765"
drag, startPoint x: 369, startPoint y: 346, endPoint x: 362, endPoint y: 348, distance: 7.2
click at [368, 346] on label "This is a corporate order" at bounding box center [355, 347] width 264 height 8
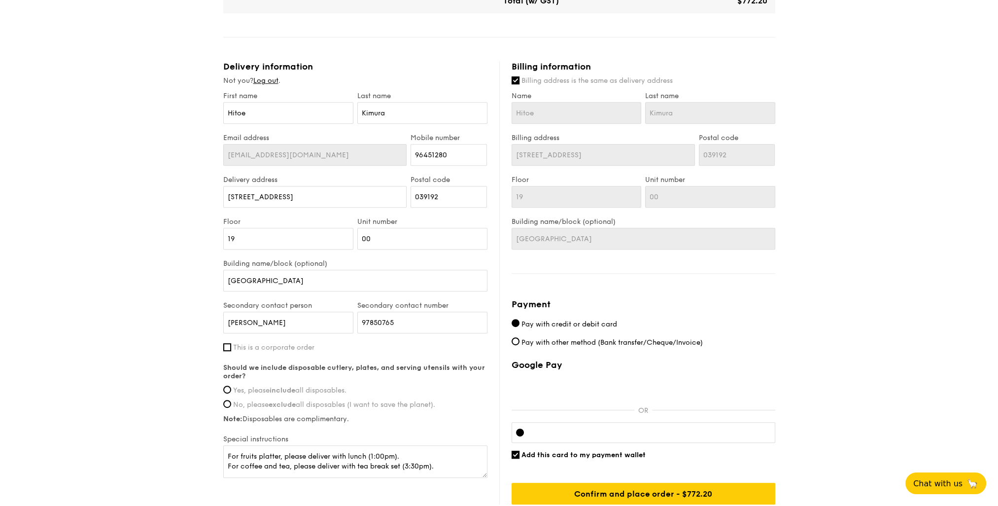
click at [231, 346] on input "This is a corporate order" at bounding box center [227, 347] width 8 height 8
checkbox input "true"
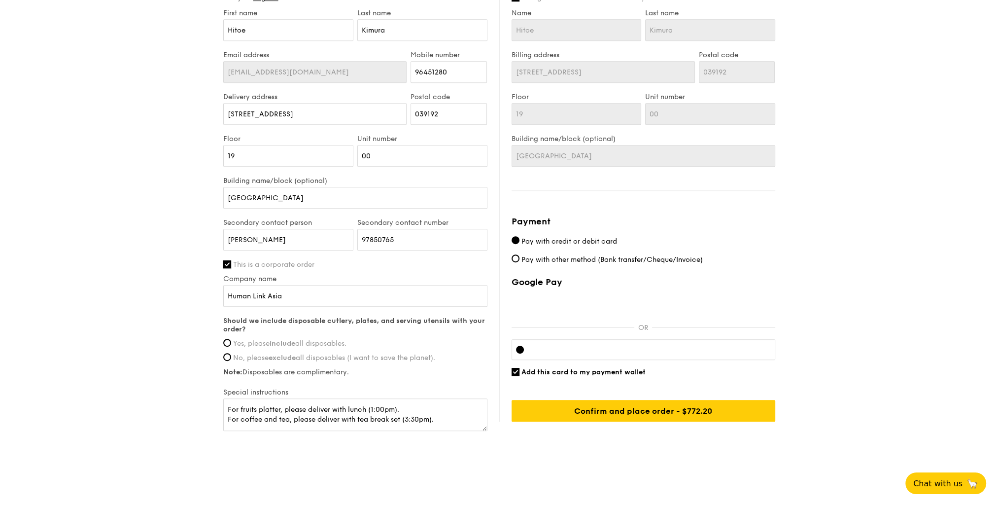
scroll to position [629, 0]
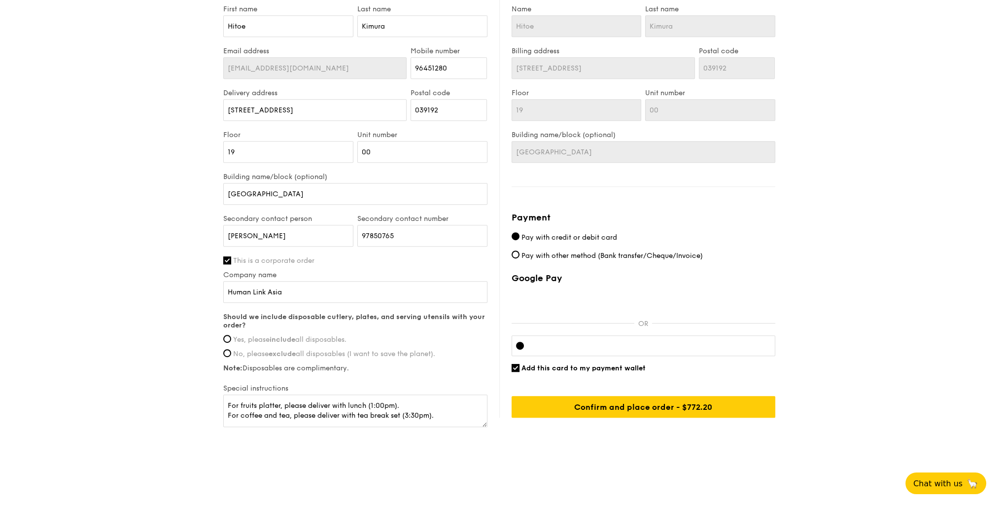
click at [272, 340] on strong "include" at bounding box center [283, 339] width 26 height 8
click at [231, 340] on input "Yes, please include all disposables." at bounding box center [227, 339] width 8 height 8
radio input "true"
drag, startPoint x: 246, startPoint y: 315, endPoint x: 313, endPoint y: 322, distance: 68.0
click at [314, 322] on label "Should we include disposable cutlery, plates, and serving utensils with your or…" at bounding box center [355, 321] width 264 height 17
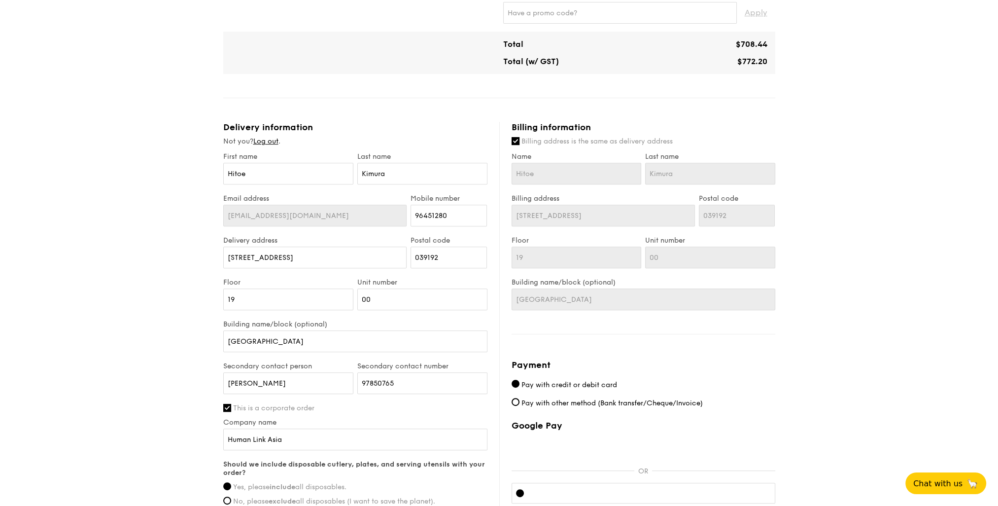
scroll to position [481, 0]
click at [568, 181] on input "Hitoe" at bounding box center [577, 174] width 130 height 22
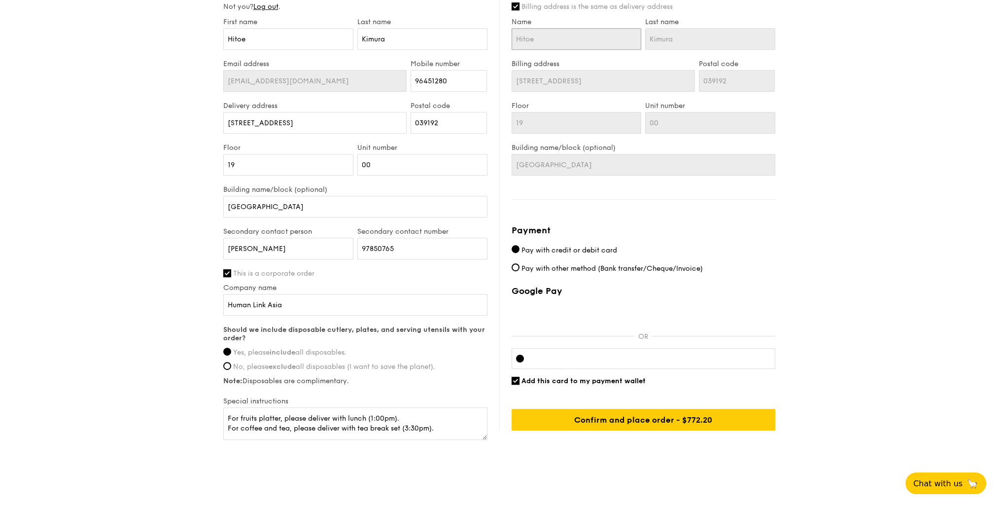
scroll to position [629, 0]
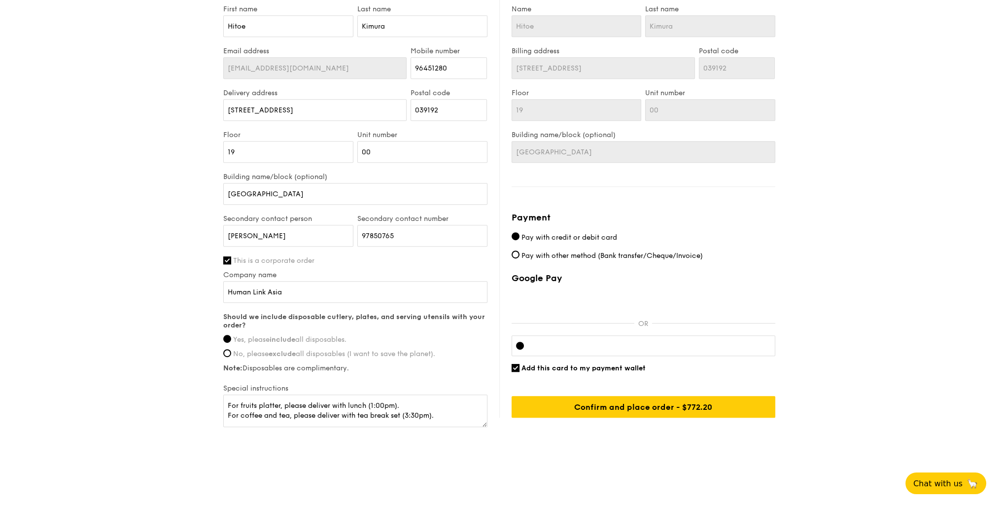
click at [585, 368] on span "Add this card to my payment wallet" at bounding box center [584, 368] width 124 height 8
click at [520, 368] on input "Add this card to my payment wallet" at bounding box center [516, 368] width 8 height 8
checkbox input "false"
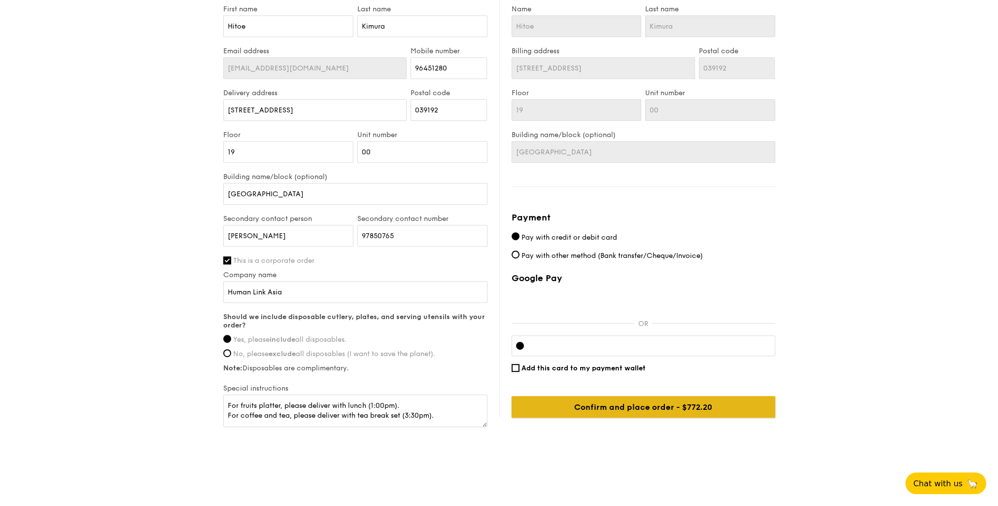
click at [632, 402] on input "Confirm and place order - $772.20" at bounding box center [644, 407] width 264 height 22
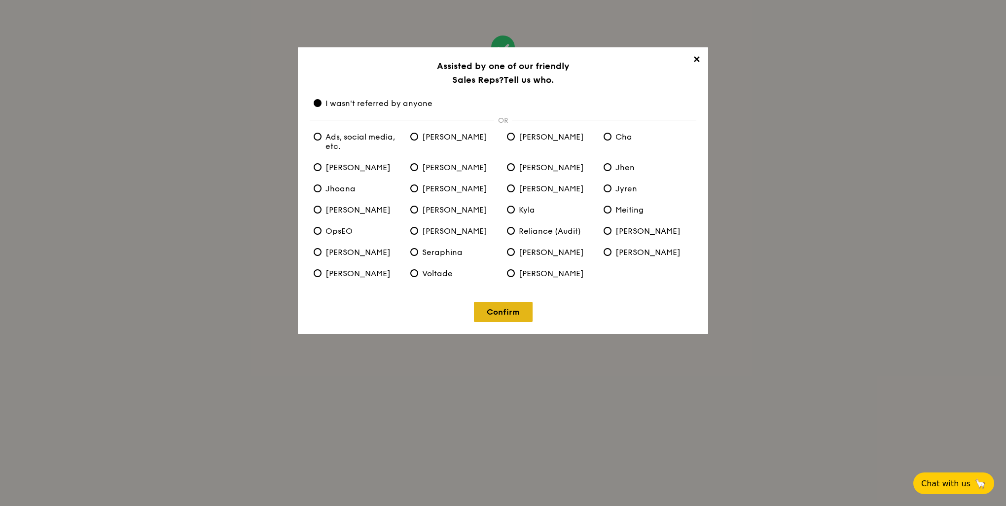
click at [497, 316] on link "Confirm" at bounding box center [503, 312] width 59 height 20
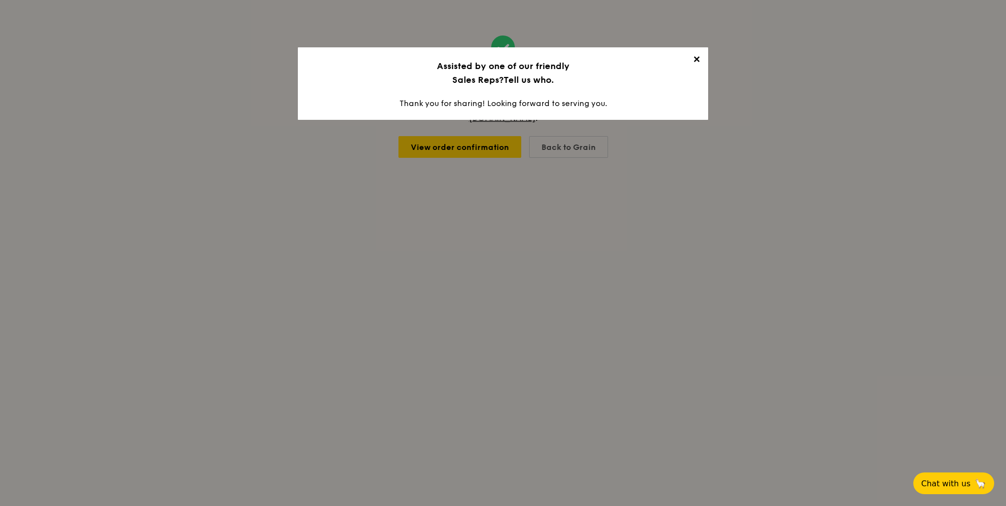
click at [695, 60] on span "✕" at bounding box center [696, 61] width 14 height 14
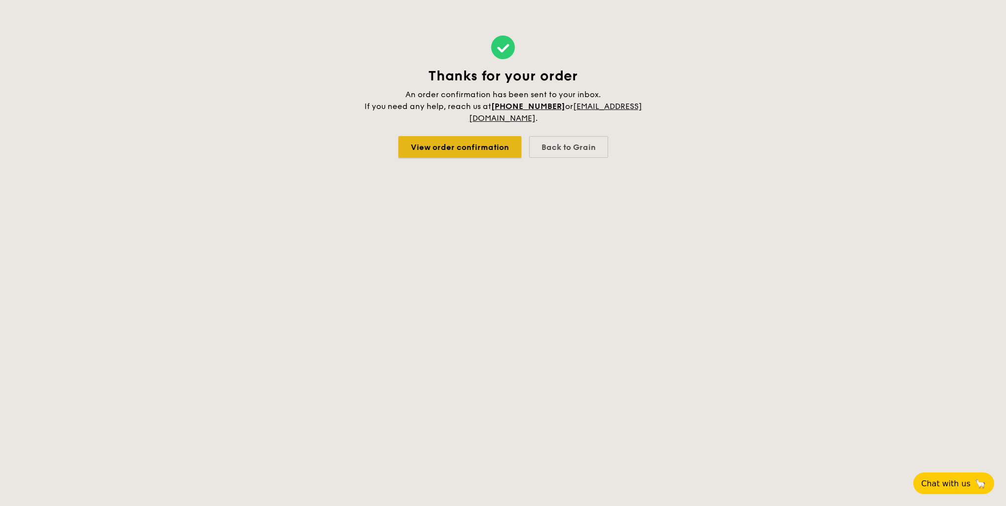
click at [464, 140] on link "View order confirmation" at bounding box center [459, 147] width 123 height 22
click at [562, 143] on div "Back to Grain" at bounding box center [568, 147] width 79 height 22
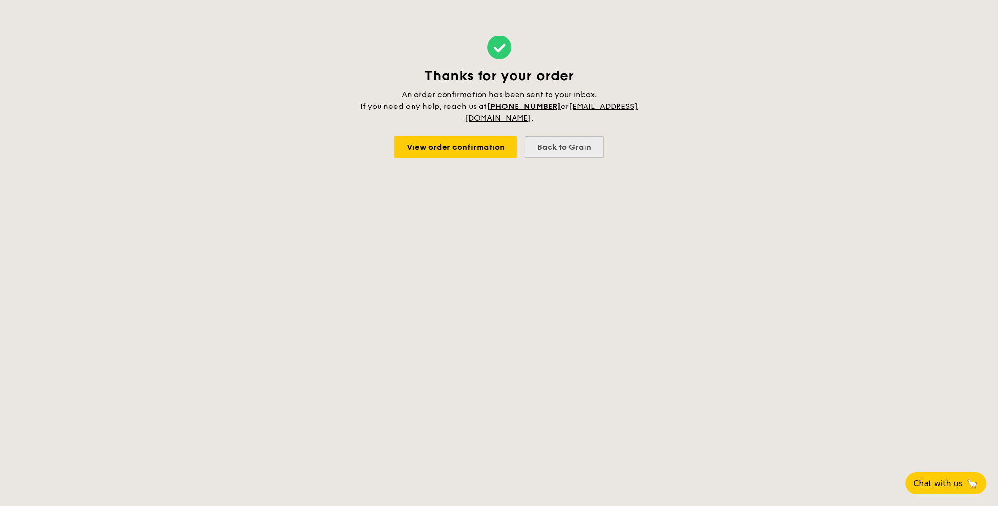
select select
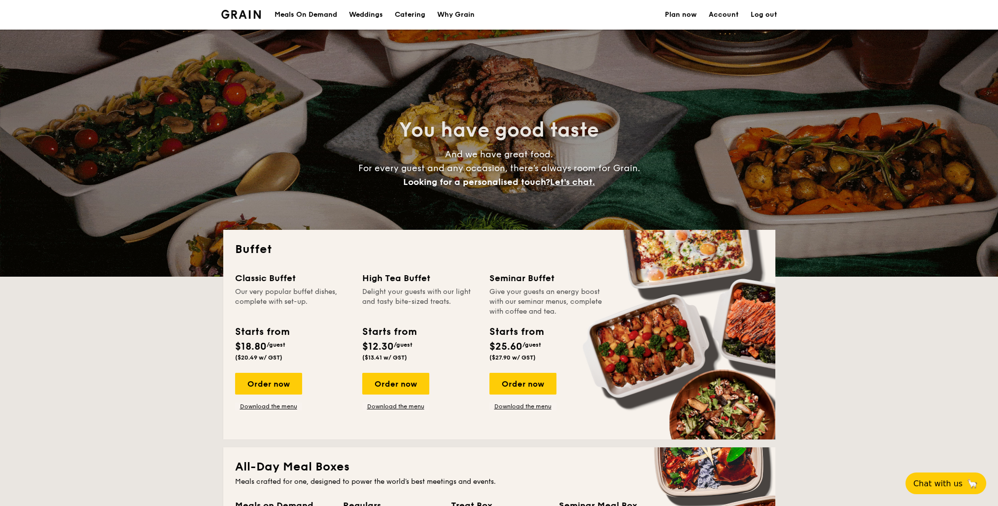
click at [236, 18] on img at bounding box center [241, 14] width 40 height 9
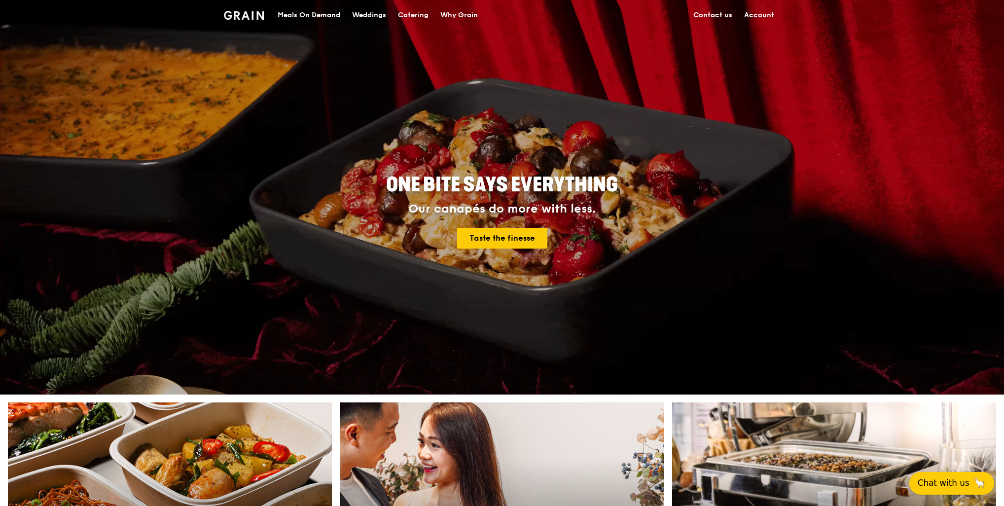
click at [970, 478] on button "Chat with us 🦙" at bounding box center [951, 483] width 85 height 23
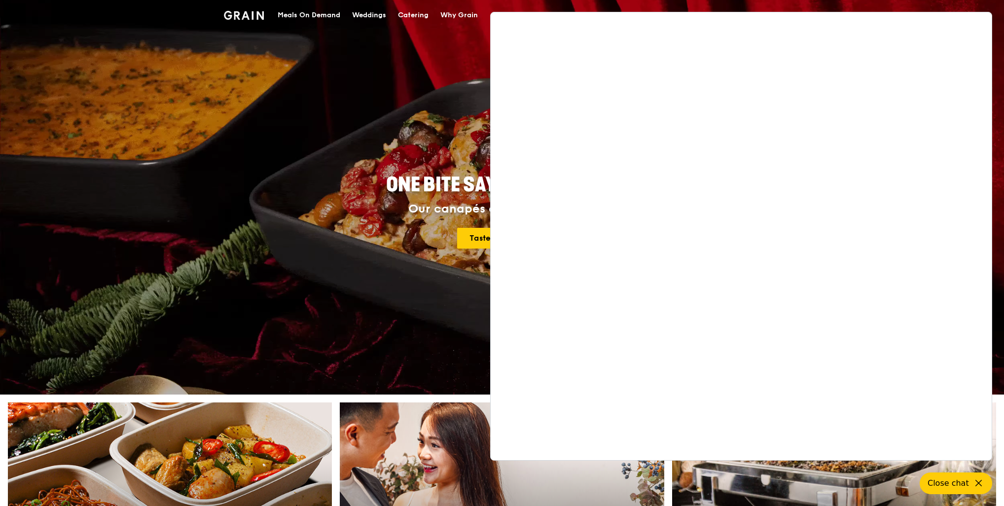
click at [443, 79] on div "ONE BITE SAYS EVERYTHING Our canapés do more with less. Taste the finesse" at bounding box center [502, 212] width 552 height 365
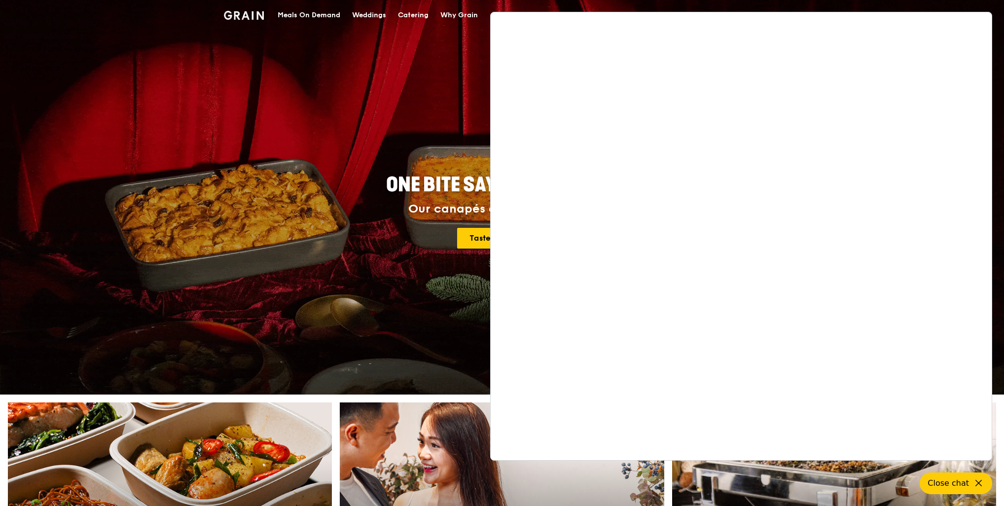
click at [792, 6] on div "Grain logo Meals On Demand Weddings Catering Why Grain Contact us Account" at bounding box center [502, 15] width 1004 height 30
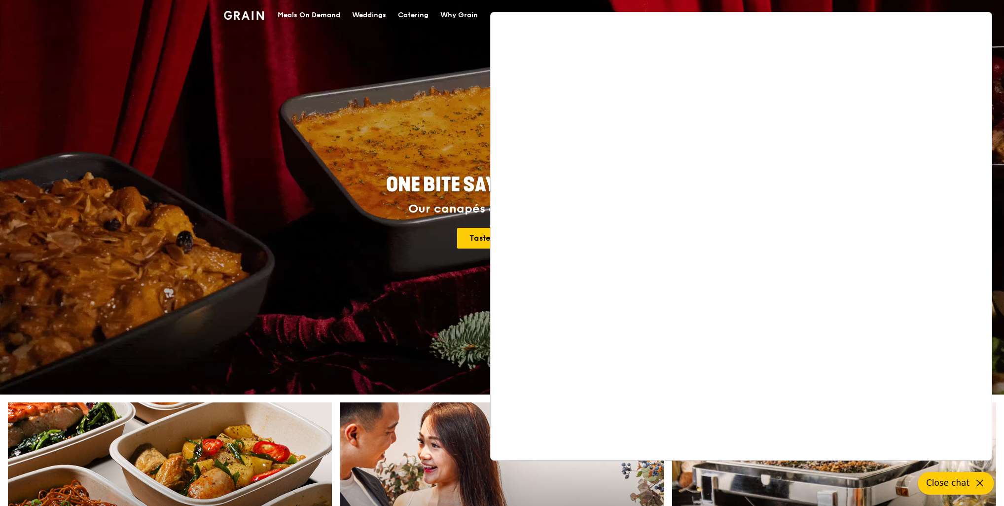
click at [983, 481] on icon at bounding box center [980, 483] width 12 height 12
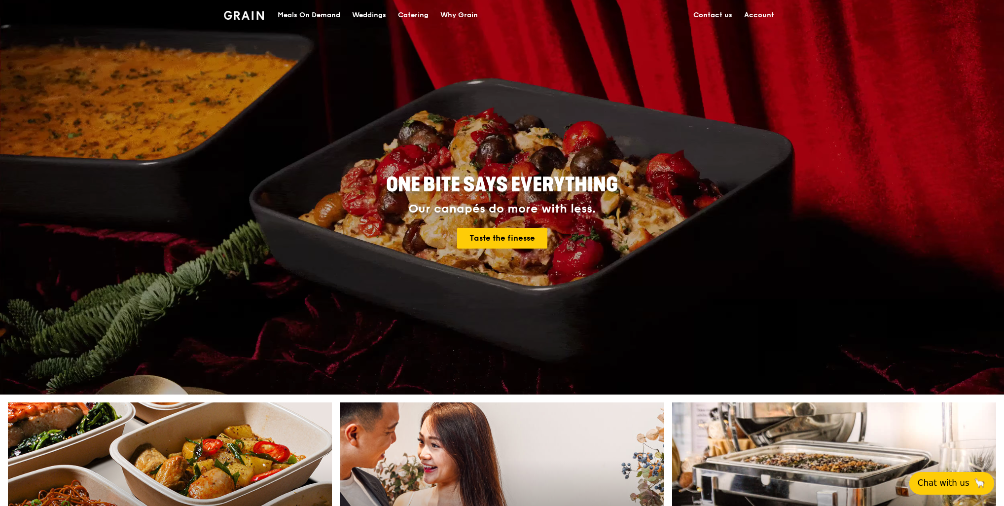
click at [704, 15] on link "Contact us" at bounding box center [712, 15] width 51 height 30
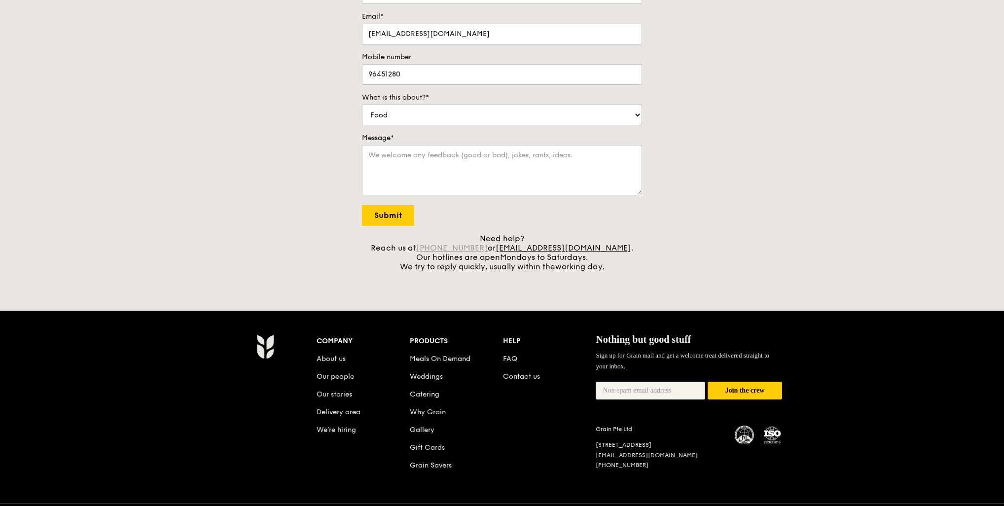
scroll to position [189, 0]
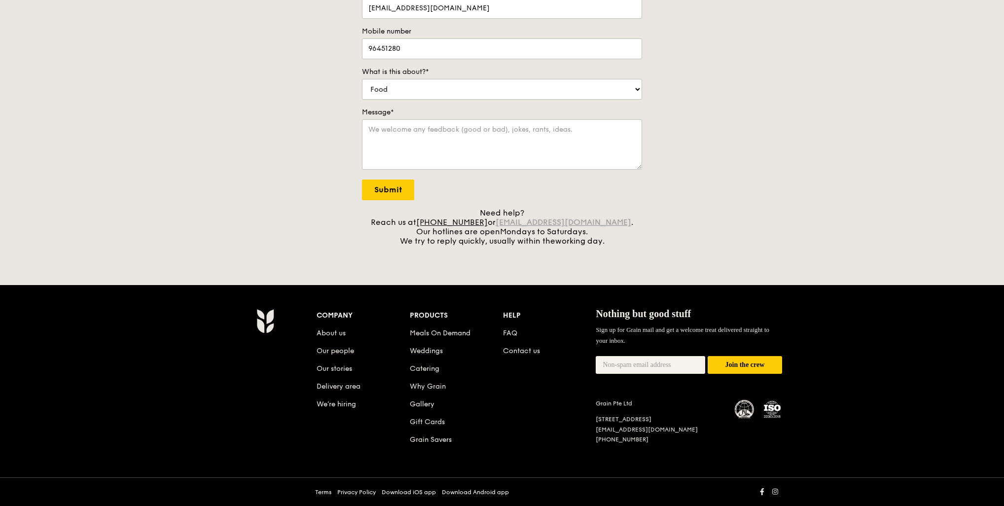
click at [523, 223] on link "[EMAIL_ADDRESS][DOMAIN_NAME]" at bounding box center [563, 221] width 136 height 9
